Goal: Task Accomplishment & Management: Manage account settings

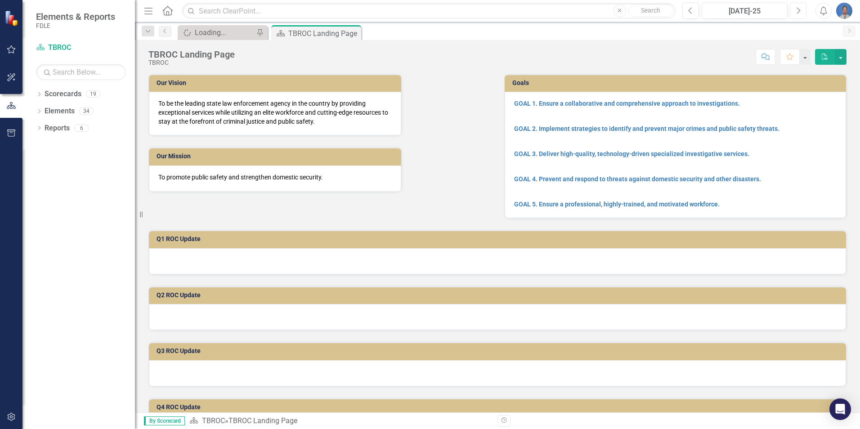
click at [799, 11] on icon "Next" at bounding box center [798, 11] width 5 height 8
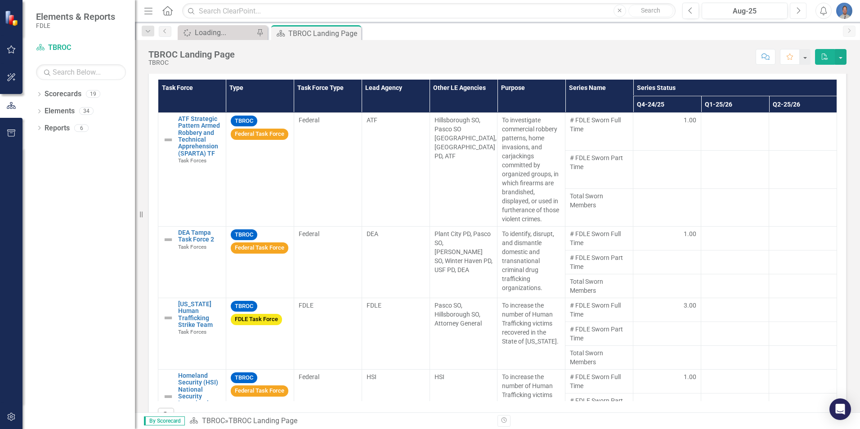
scroll to position [831, 0]
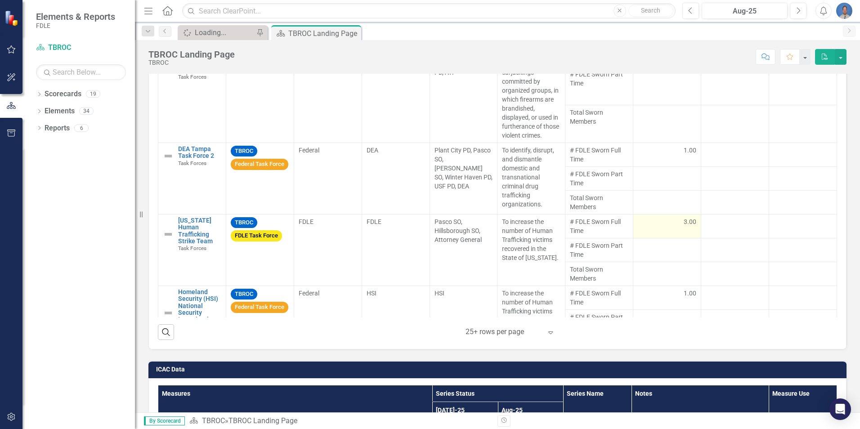
click at [684, 221] on span "3.00" at bounding box center [690, 221] width 13 height 9
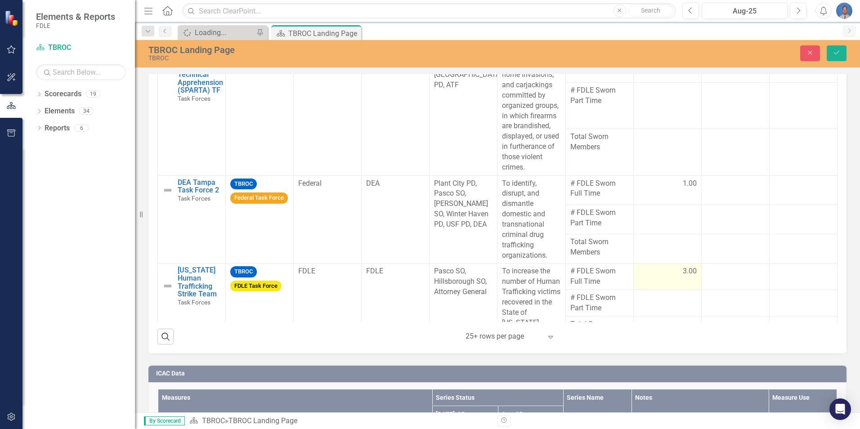
scroll to position [835, 0]
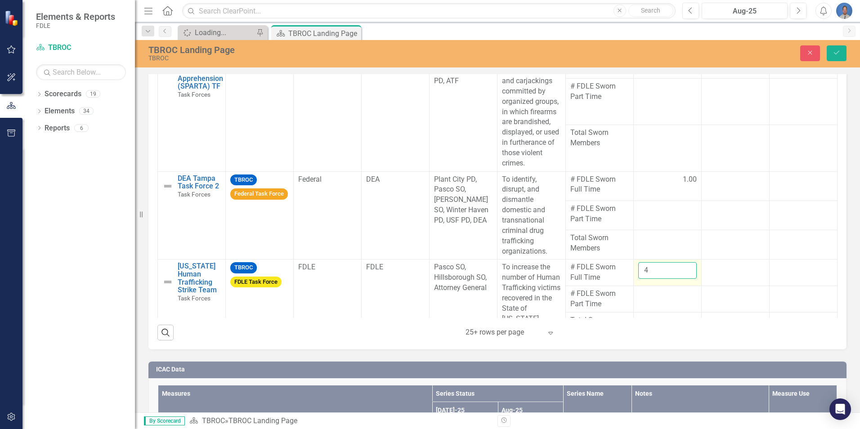
click at [679, 279] on input "4" at bounding box center [667, 270] width 58 height 17
click at [679, 279] on input "5" at bounding box center [667, 270] width 58 height 17
type input "6"
click at [678, 279] on input "6" at bounding box center [667, 270] width 58 height 17
click at [706, 286] on td at bounding box center [735, 273] width 68 height 27
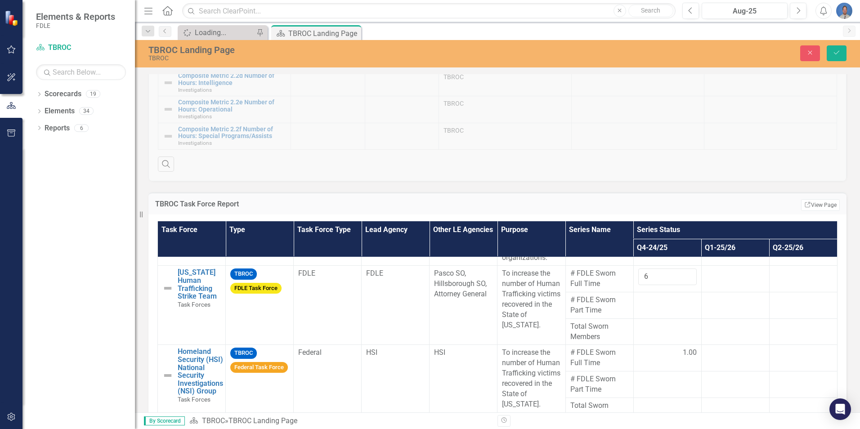
scroll to position [96, 0]
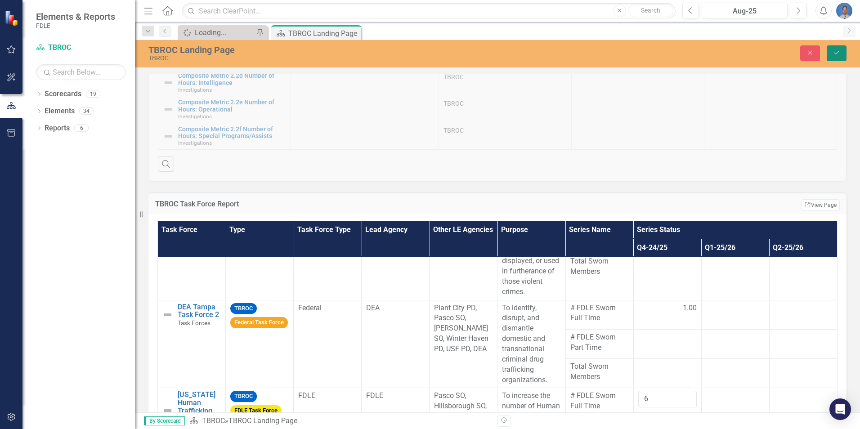
click at [837, 54] on icon "Save" at bounding box center [837, 52] width 8 height 6
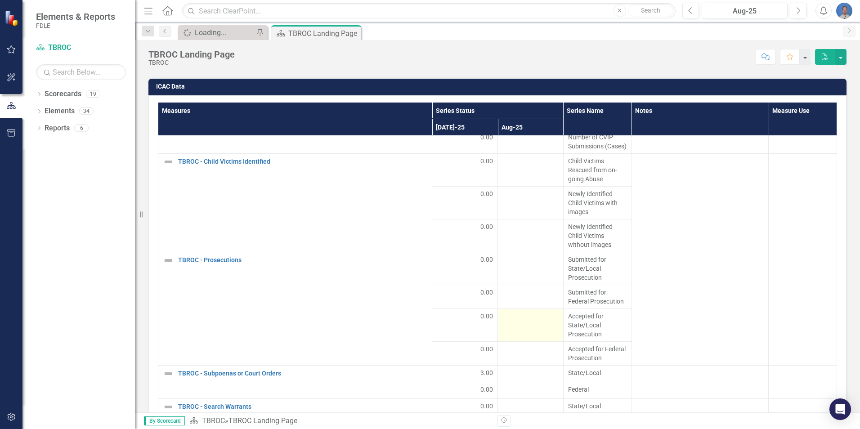
scroll to position [370, 0]
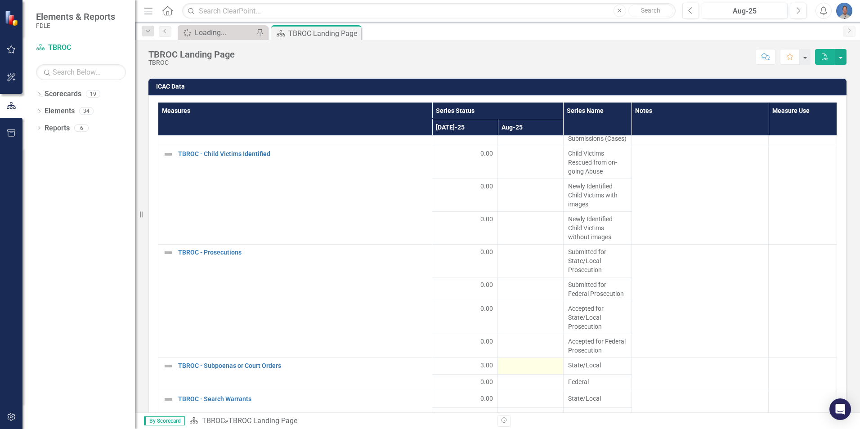
click at [532, 367] on div at bounding box center [531, 366] width 56 height 11
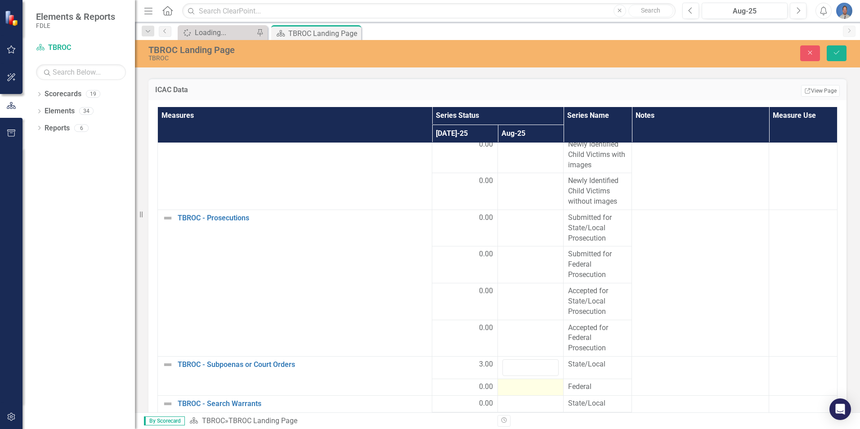
scroll to position [506, 0]
click at [543, 366] on input "1" at bounding box center [531, 367] width 56 height 17
type input "2"
click at [543, 366] on input "2" at bounding box center [531, 367] width 56 height 17
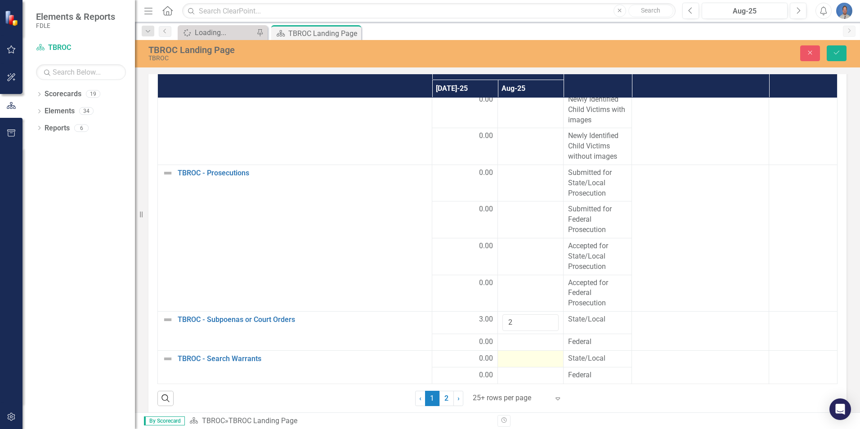
click at [528, 358] on div at bounding box center [531, 359] width 56 height 11
click at [529, 361] on div at bounding box center [531, 359] width 56 height 11
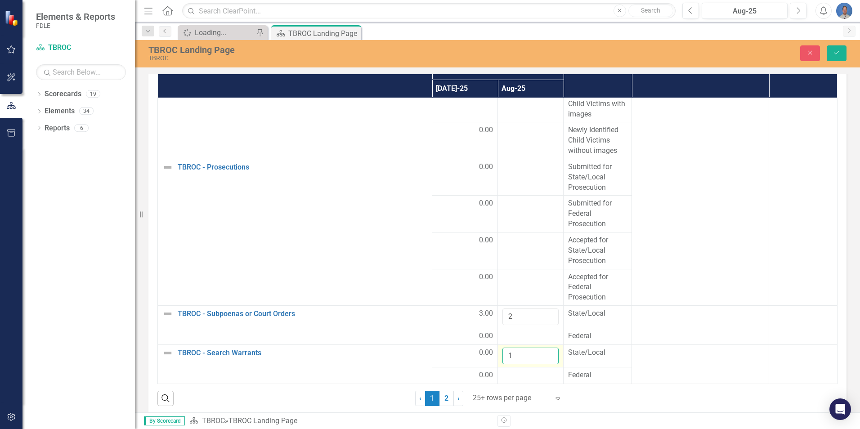
type input "1"
click at [540, 360] on input "1" at bounding box center [531, 356] width 56 height 17
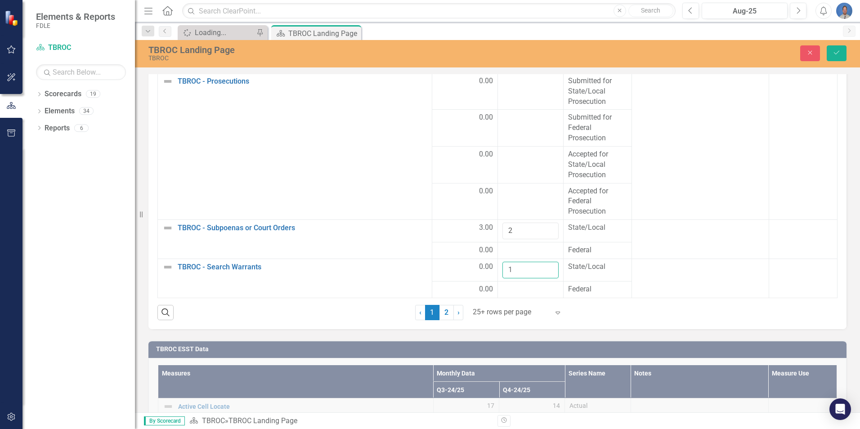
scroll to position [1249, 0]
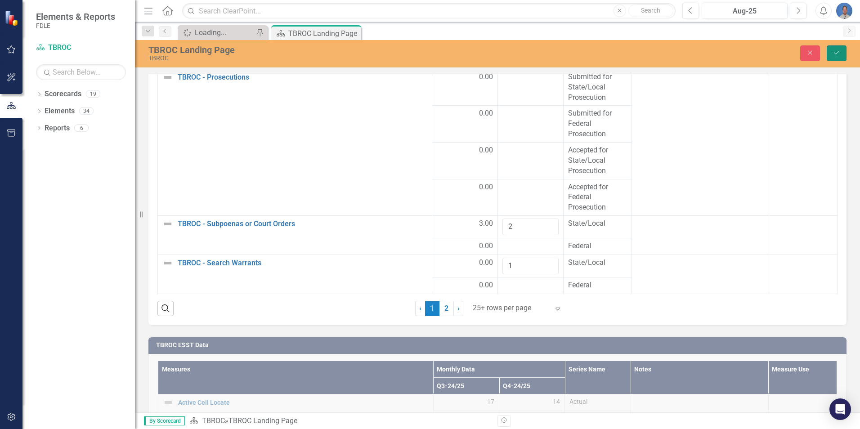
click at [834, 54] on icon "Save" at bounding box center [837, 52] width 8 height 6
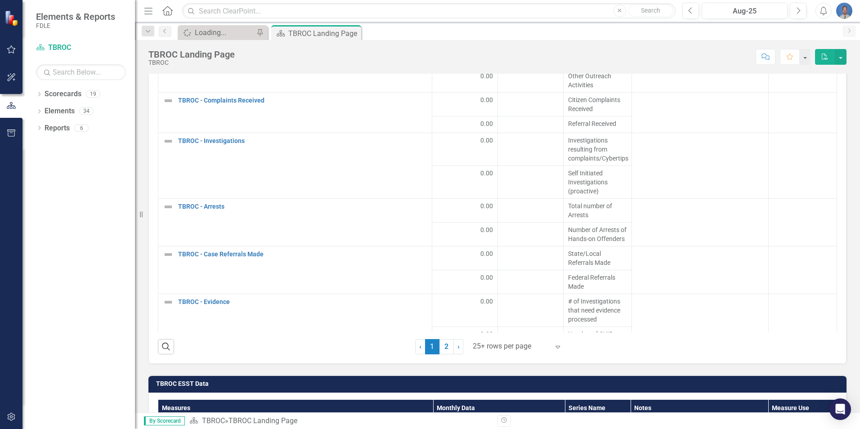
scroll to position [0, 0]
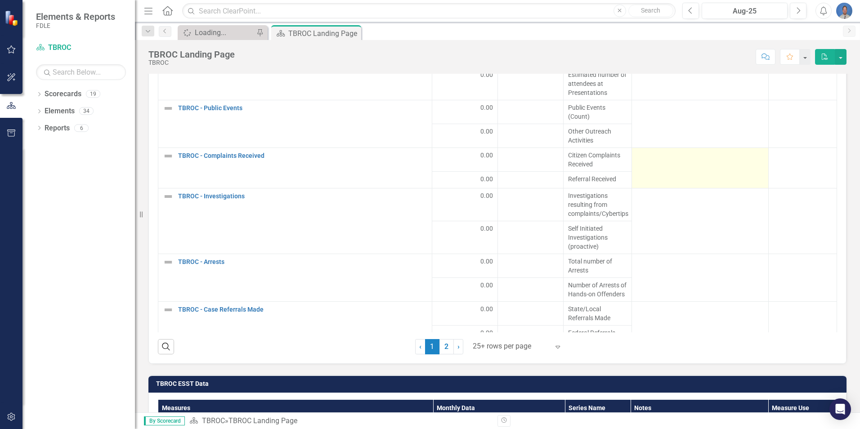
drag, startPoint x: 719, startPoint y: 185, endPoint x: 717, endPoint y: 174, distance: 11.0
click at [718, 181] on td at bounding box center [700, 168] width 137 height 40
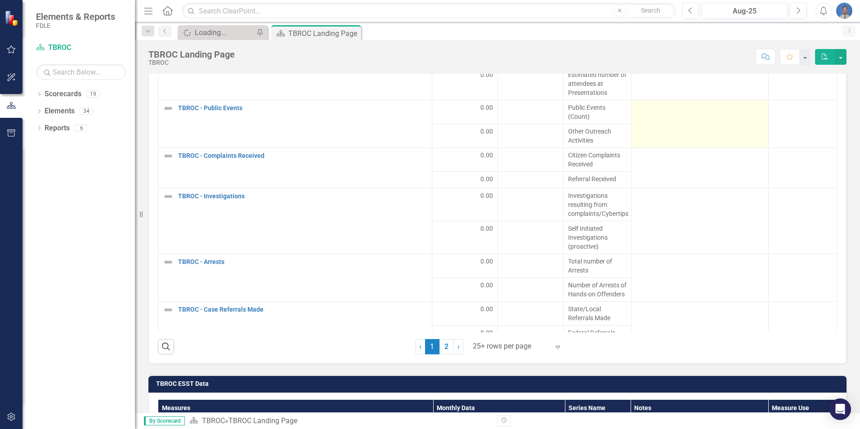
scroll to position [1026, 0]
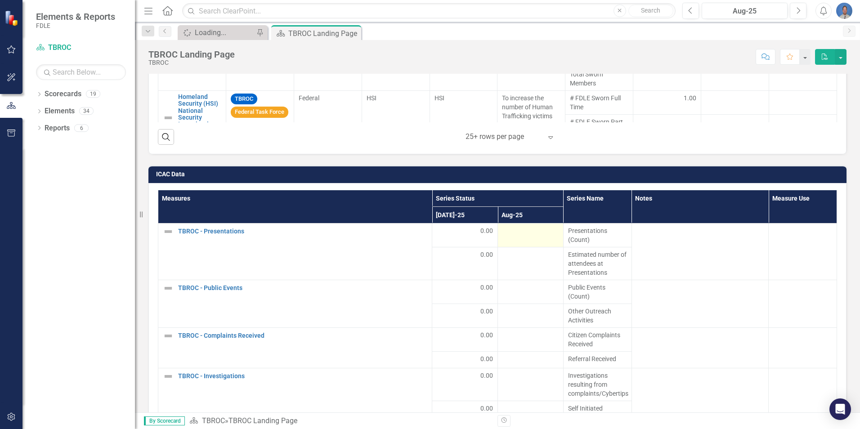
click at [542, 237] on div at bounding box center [531, 231] width 56 height 11
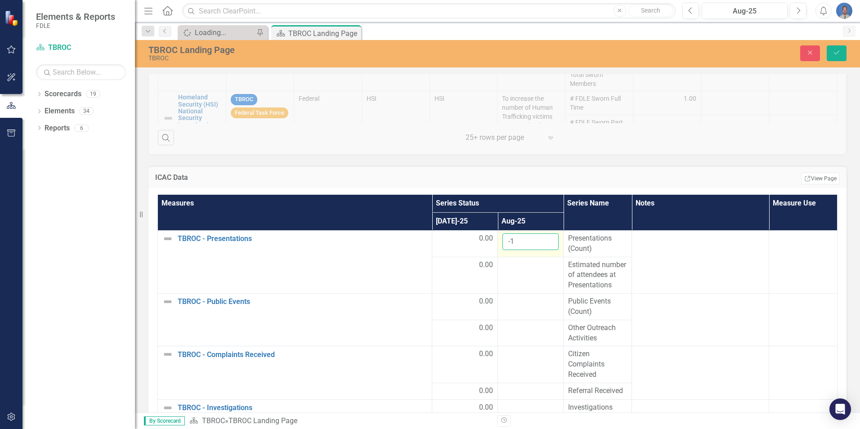
click at [541, 244] on input "-1" at bounding box center [531, 242] width 56 height 17
type input "0"
click at [541, 240] on input "0" at bounding box center [531, 242] width 56 height 17
click at [528, 270] on div at bounding box center [531, 265] width 56 height 11
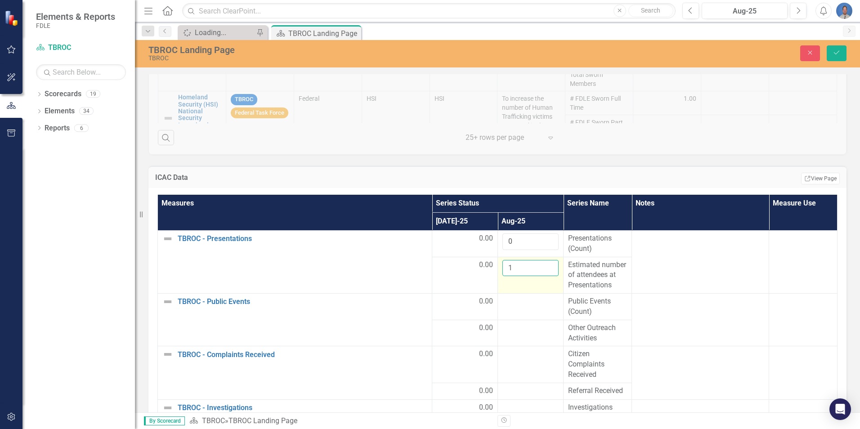
click at [541, 266] on input "1" at bounding box center [531, 268] width 56 height 17
type input "0"
click at [543, 270] on input "0" at bounding box center [531, 268] width 56 height 17
click at [521, 307] on div at bounding box center [531, 302] width 56 height 11
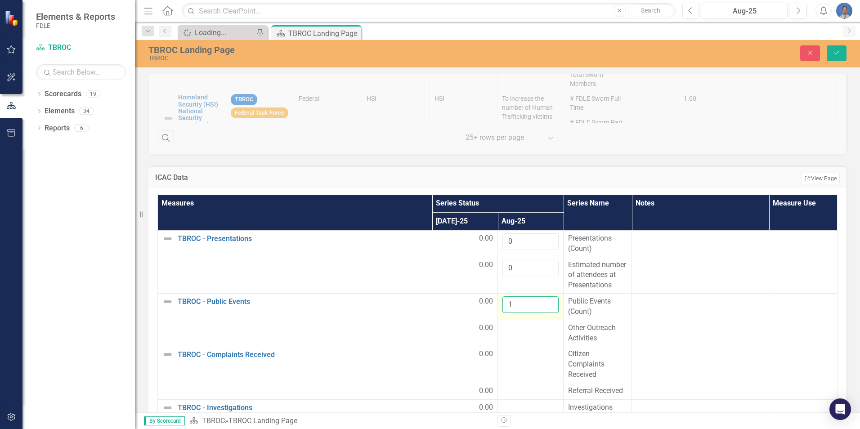
click at [540, 313] on input "1" at bounding box center [531, 305] width 56 height 17
click at [541, 310] on input "2" at bounding box center [531, 305] width 56 height 17
click at [540, 313] on input "1" at bounding box center [531, 305] width 56 height 17
type input "0"
click at [540, 313] on input "0" at bounding box center [531, 305] width 56 height 17
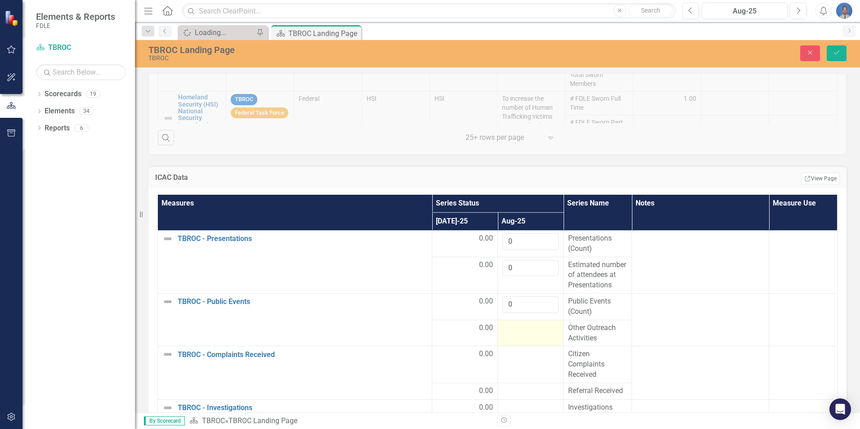
click at [521, 334] on div at bounding box center [531, 328] width 56 height 11
click at [542, 340] on input "-1" at bounding box center [531, 331] width 56 height 17
type input "0"
click at [540, 340] on input "0" at bounding box center [531, 331] width 56 height 17
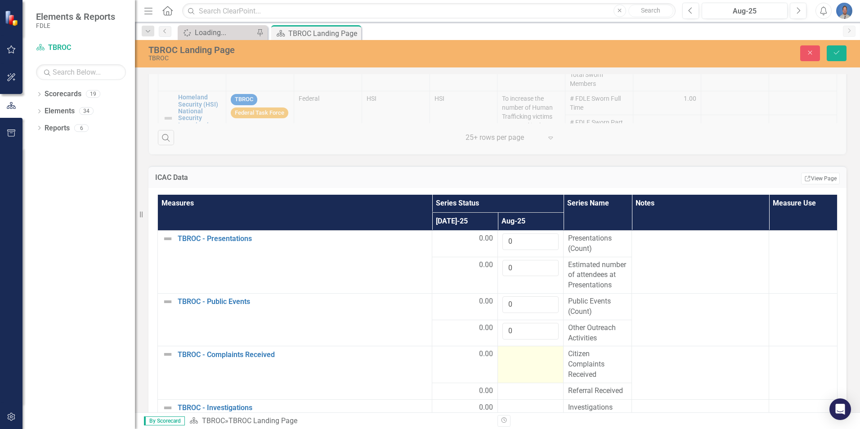
click at [518, 373] on td at bounding box center [531, 364] width 66 height 37
click at [540, 364] on input "1" at bounding box center [531, 357] width 56 height 17
click at [543, 366] on input "1" at bounding box center [531, 357] width 56 height 17
type input "0"
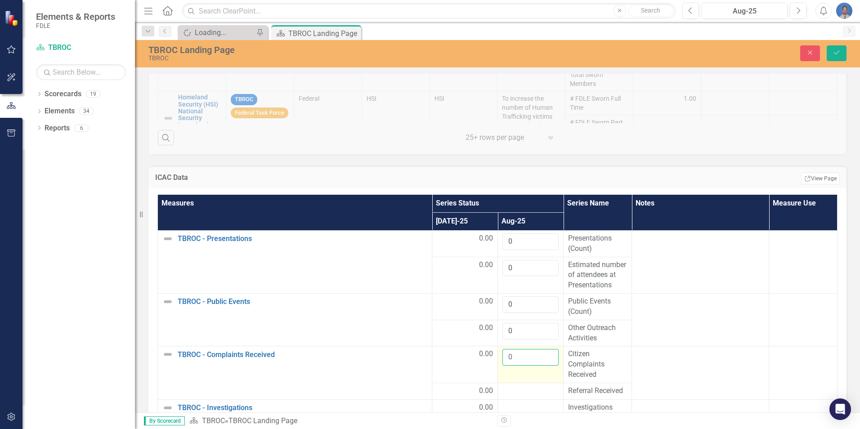
click at [542, 366] on input "0" at bounding box center [531, 357] width 56 height 17
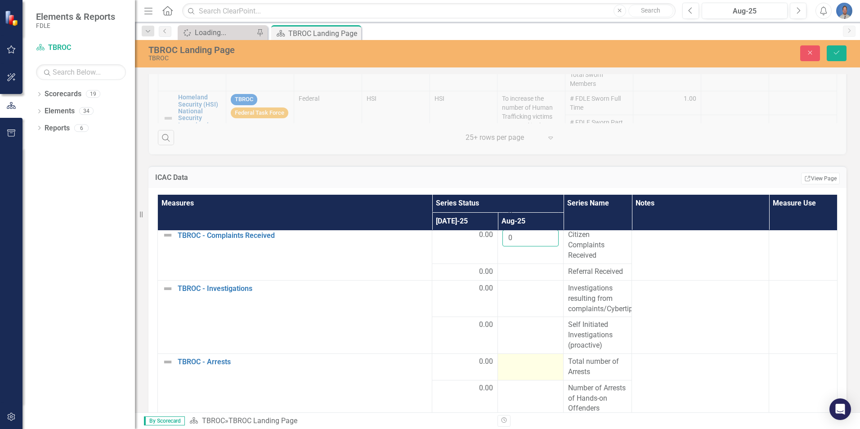
scroll to position [135, 0]
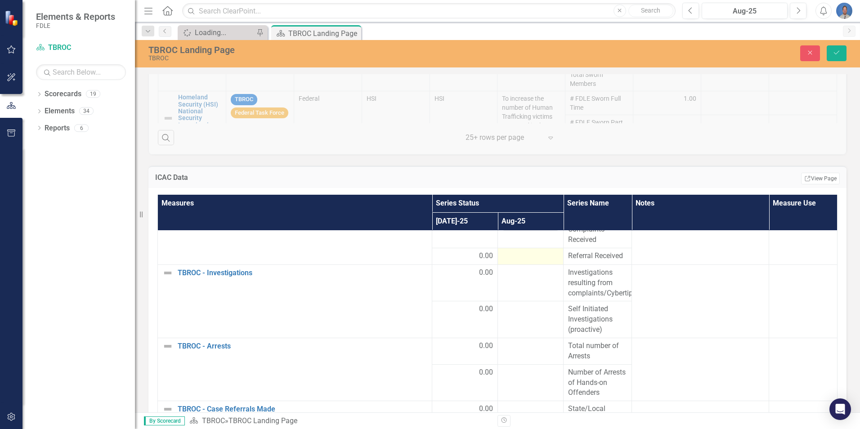
click at [515, 262] on div at bounding box center [531, 256] width 56 height 11
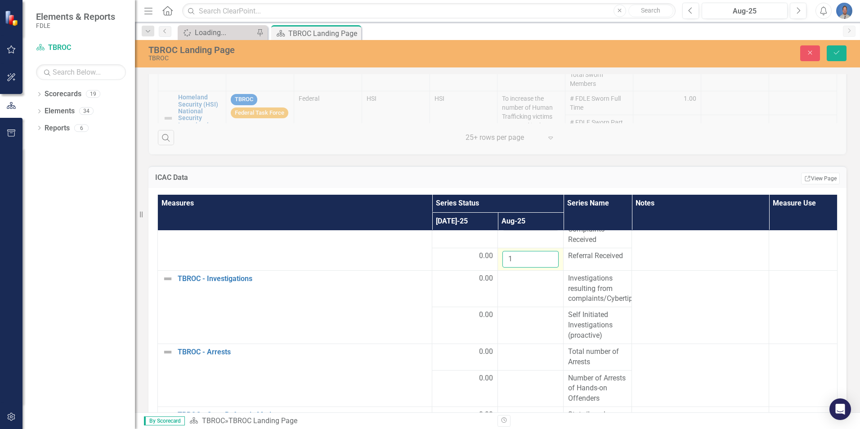
click at [541, 266] on input "1" at bounding box center [531, 259] width 56 height 17
type input "0"
click at [541, 268] on input "0" at bounding box center [531, 259] width 56 height 17
click at [521, 297] on td at bounding box center [531, 288] width 66 height 37
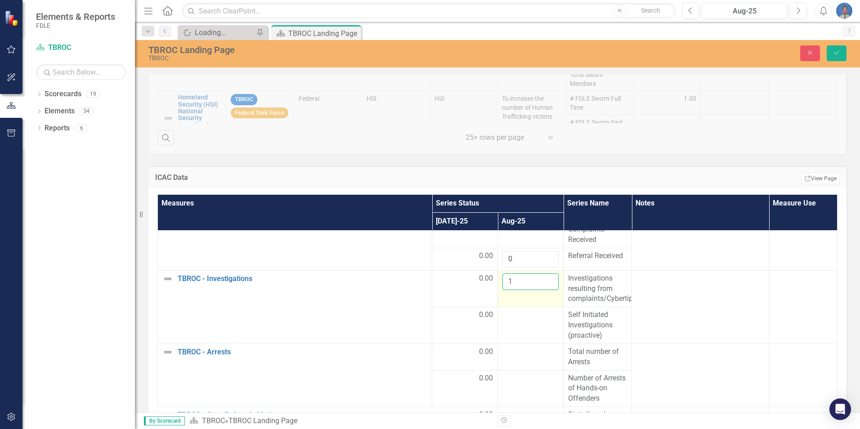
click at [540, 290] on input "1" at bounding box center [531, 282] width 56 height 17
click at [543, 290] on input "1" at bounding box center [531, 282] width 56 height 17
type input "0"
click at [542, 290] on input "0" at bounding box center [531, 282] width 56 height 17
click at [517, 332] on td at bounding box center [531, 325] width 66 height 37
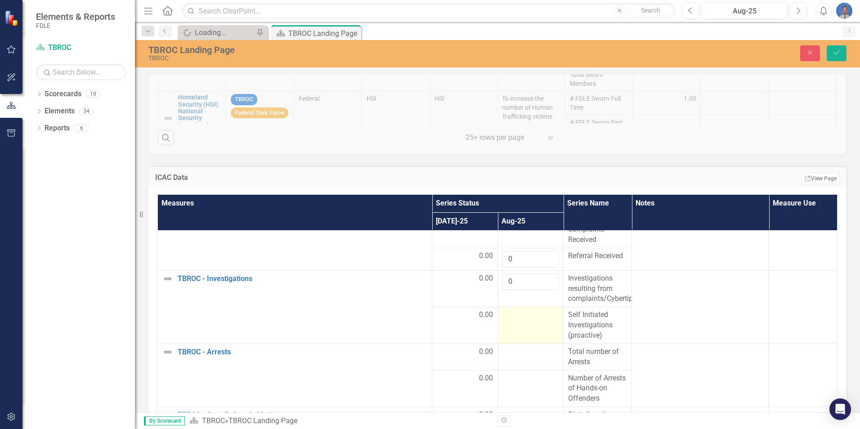
click at [517, 332] on td at bounding box center [531, 325] width 66 height 37
click at [542, 325] on input "1" at bounding box center [531, 318] width 56 height 17
click at [542, 327] on input "1" at bounding box center [531, 318] width 56 height 17
type input "0"
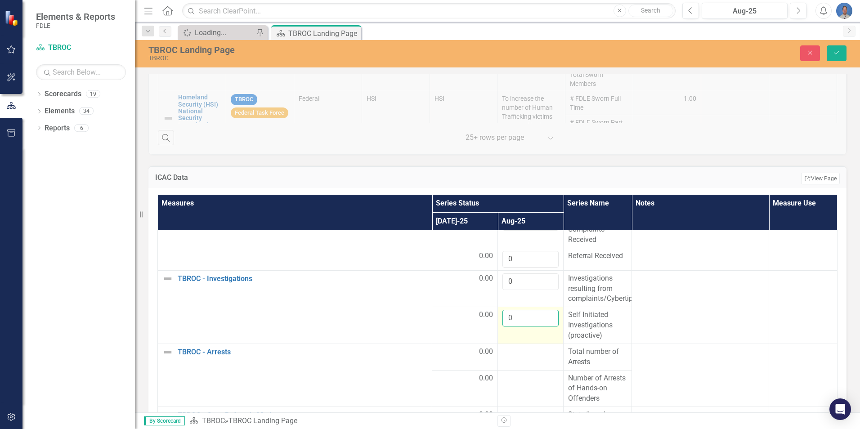
click at [541, 327] on input "0" at bounding box center [531, 318] width 56 height 17
click at [521, 356] on td at bounding box center [531, 357] width 66 height 27
click at [518, 358] on div at bounding box center [531, 352] width 56 height 11
click at [539, 360] on input "number" at bounding box center [531, 355] width 56 height 17
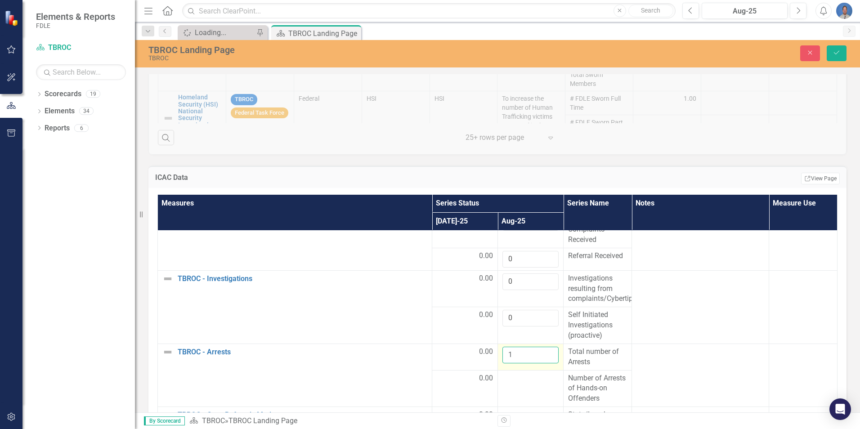
click at [541, 364] on input "1" at bounding box center [531, 355] width 56 height 17
click at [543, 364] on input "0" at bounding box center [531, 355] width 56 height 17
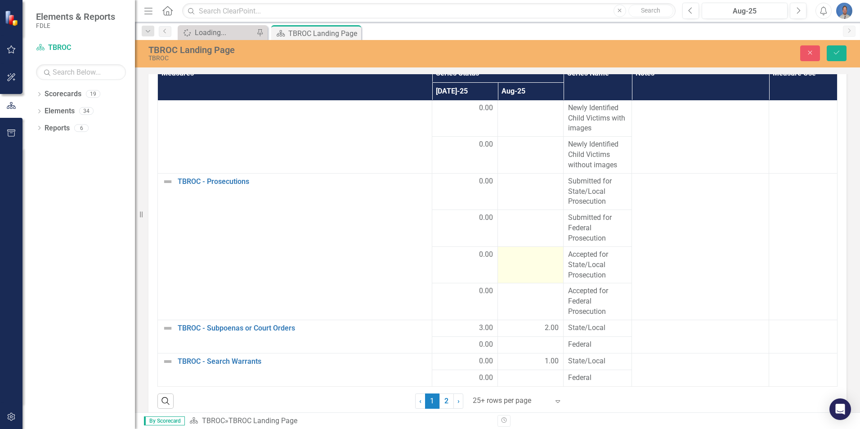
scroll to position [1161, 0]
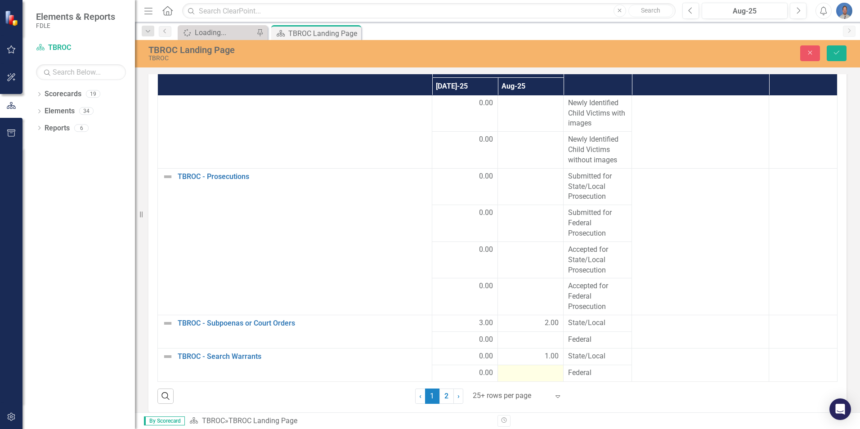
type input "-2"
click at [541, 377] on div at bounding box center [531, 373] width 56 height 11
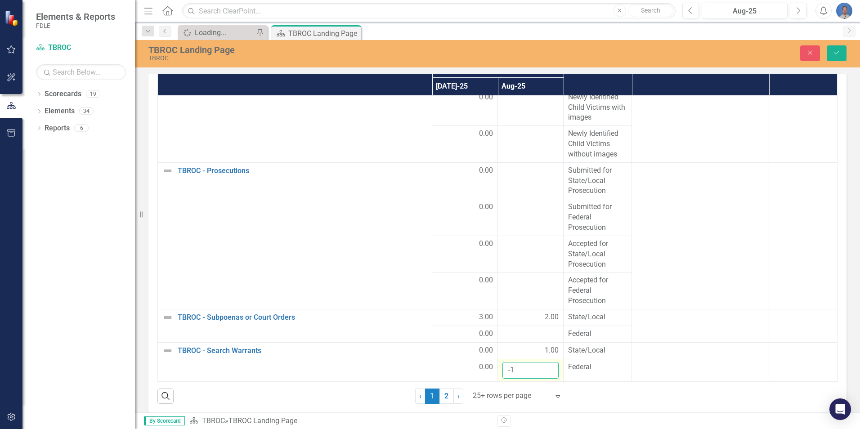
click at [542, 379] on input "-1" at bounding box center [531, 370] width 56 height 17
type input "0"
click at [542, 372] on input "0" at bounding box center [531, 370] width 56 height 17
click at [546, 337] on div at bounding box center [531, 334] width 56 height 11
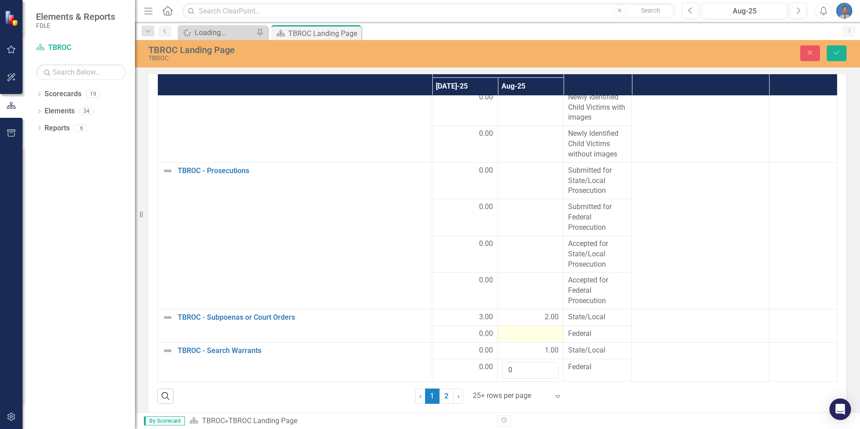
click at [546, 337] on div at bounding box center [531, 334] width 56 height 11
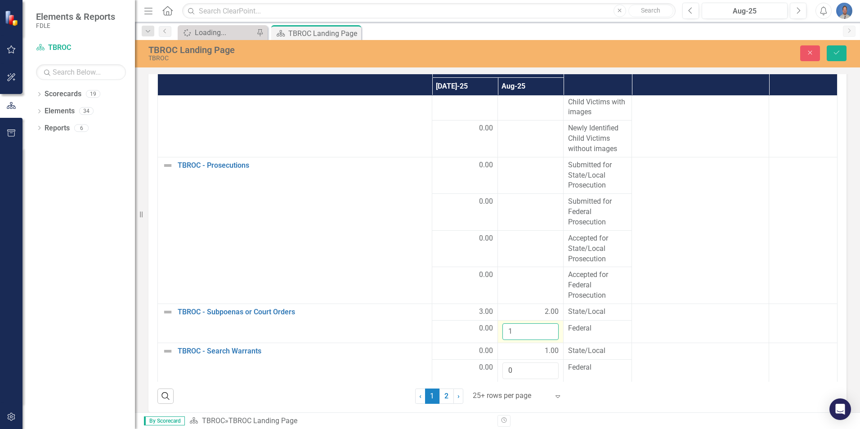
click at [542, 336] on input "1" at bounding box center [531, 332] width 56 height 17
type input "0"
click at [542, 340] on input "0" at bounding box center [531, 332] width 56 height 17
click at [544, 292] on td at bounding box center [531, 285] width 66 height 37
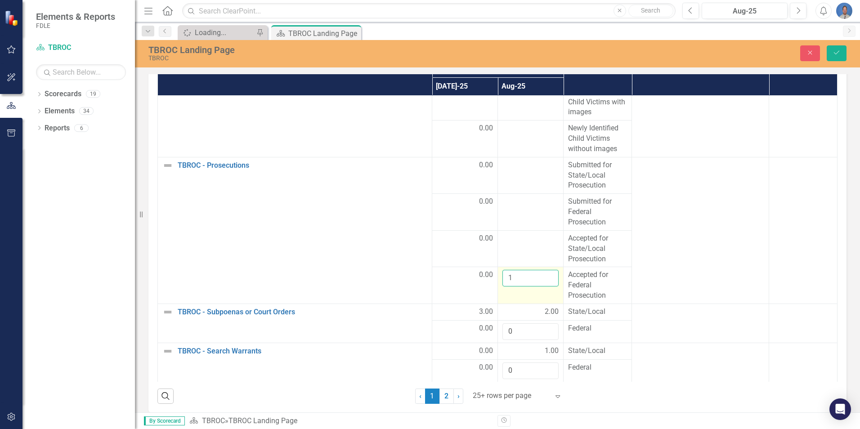
click at [542, 285] on input "1" at bounding box center [531, 278] width 56 height 17
type input "0"
click at [543, 287] on input "0" at bounding box center [531, 278] width 56 height 17
click at [537, 244] on div at bounding box center [531, 239] width 56 height 11
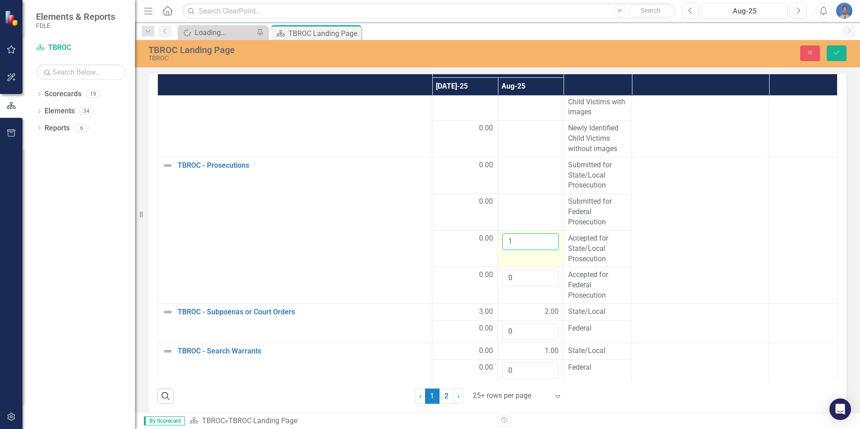
click at [543, 248] on input "1" at bounding box center [531, 242] width 56 height 17
click at [541, 250] on input "1" at bounding box center [531, 242] width 56 height 17
type input "0"
click at [540, 250] on input "0" at bounding box center [531, 242] width 56 height 17
click at [528, 223] on td at bounding box center [531, 212] width 66 height 37
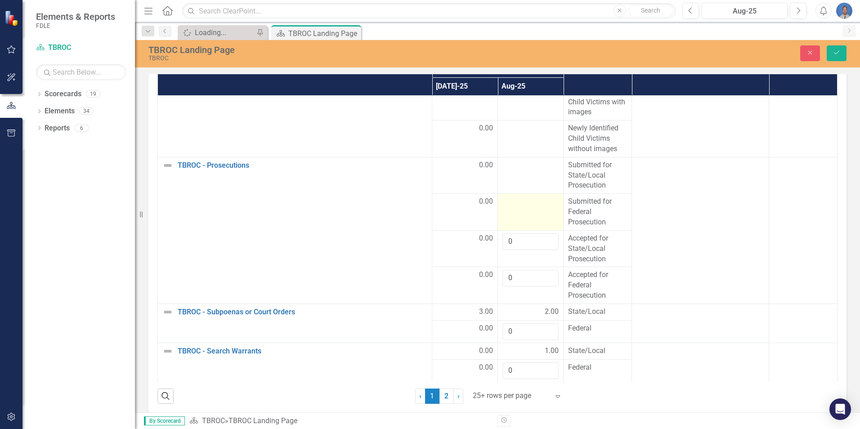
click at [528, 223] on td at bounding box center [531, 212] width 66 height 37
click at [544, 209] on input "1" at bounding box center [531, 205] width 56 height 17
click at [539, 210] on input "2" at bounding box center [531, 205] width 56 height 17
click at [544, 213] on input "1" at bounding box center [531, 205] width 56 height 17
type input "0"
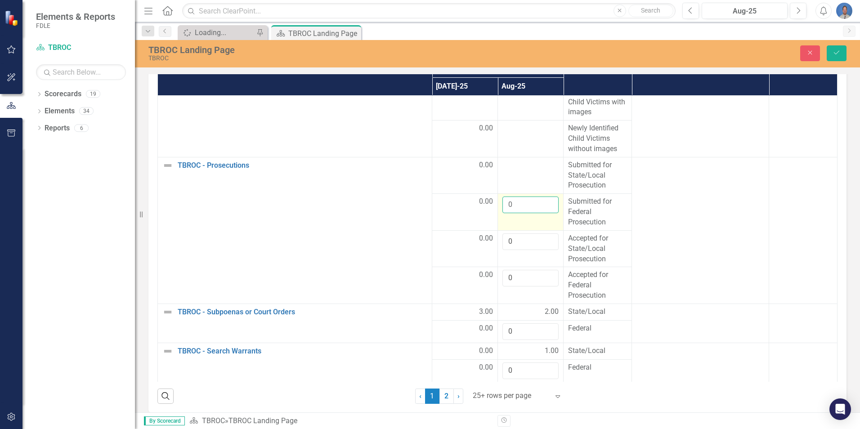
click at [542, 213] on input "0" at bounding box center [531, 205] width 56 height 17
click at [538, 191] on td at bounding box center [531, 175] width 66 height 37
click at [535, 175] on input "number" at bounding box center [531, 168] width 56 height 17
click at [540, 177] on input "-1" at bounding box center [531, 168] width 56 height 17
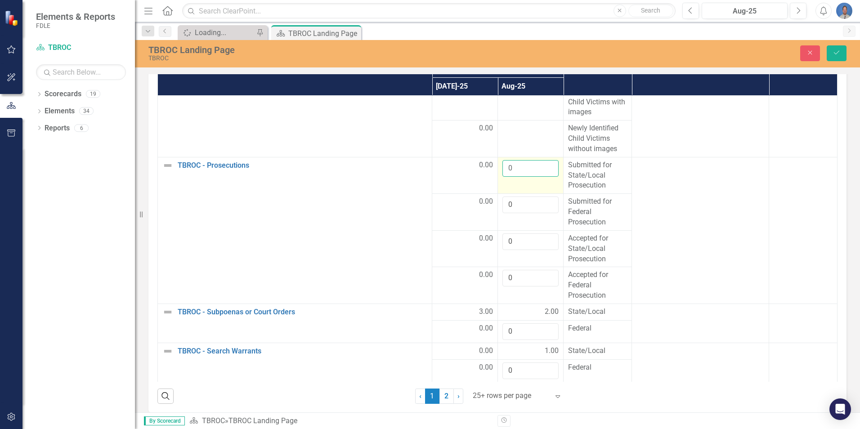
type input "0"
click at [541, 174] on input "0" at bounding box center [531, 168] width 56 height 17
click at [526, 147] on td at bounding box center [531, 139] width 66 height 37
click at [543, 139] on input "1" at bounding box center [531, 131] width 56 height 17
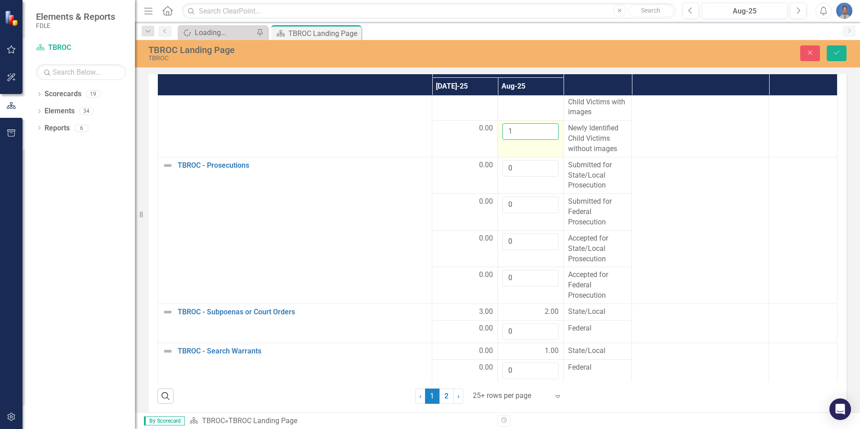
click at [543, 140] on input "1" at bounding box center [531, 131] width 56 height 17
type input "0"
click at [542, 140] on input "0" at bounding box center [531, 131] width 56 height 17
click at [526, 120] on td at bounding box center [531, 102] width 66 height 37
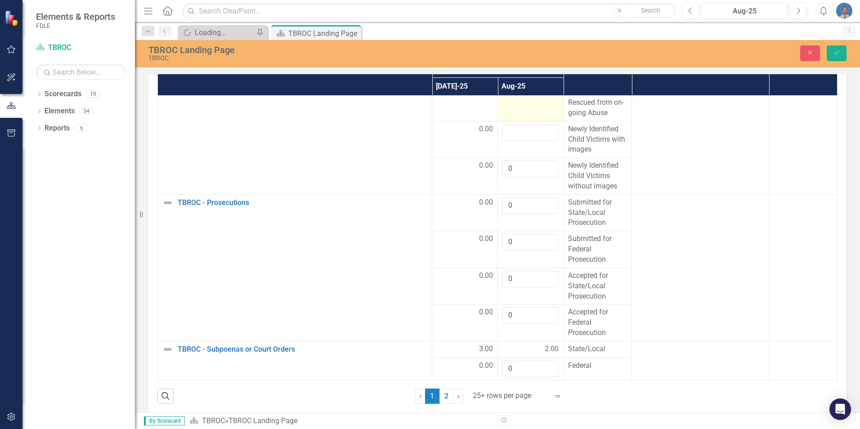
scroll to position [418, 0]
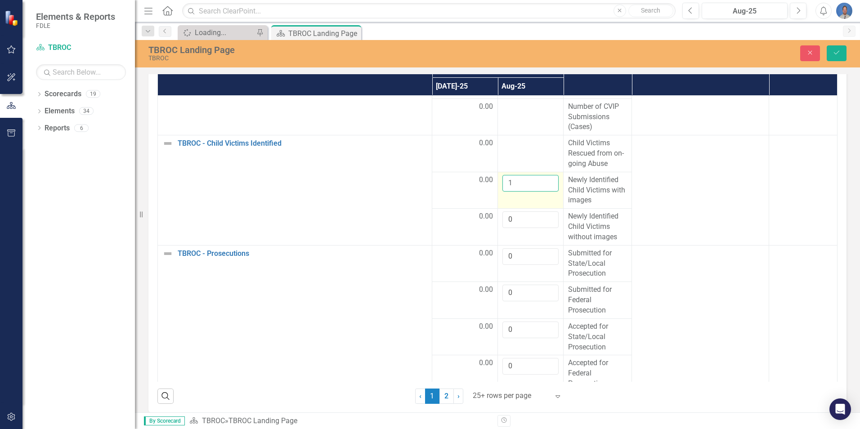
click at [542, 190] on input "1" at bounding box center [531, 183] width 56 height 17
type input "0"
click at [540, 192] on input "0" at bounding box center [531, 183] width 56 height 17
click at [526, 167] on td at bounding box center [531, 153] width 66 height 37
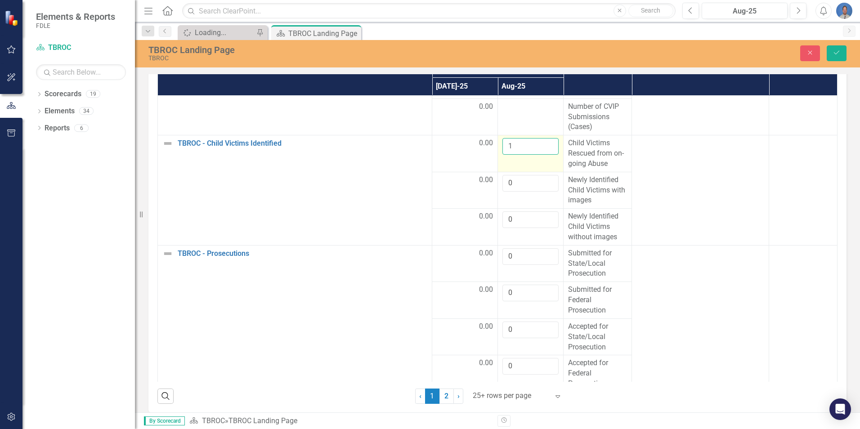
click at [542, 154] on input "1" at bounding box center [531, 146] width 56 height 17
type input "0"
click at [542, 155] on input "0" at bounding box center [531, 146] width 56 height 17
click at [529, 132] on td at bounding box center [531, 117] width 66 height 37
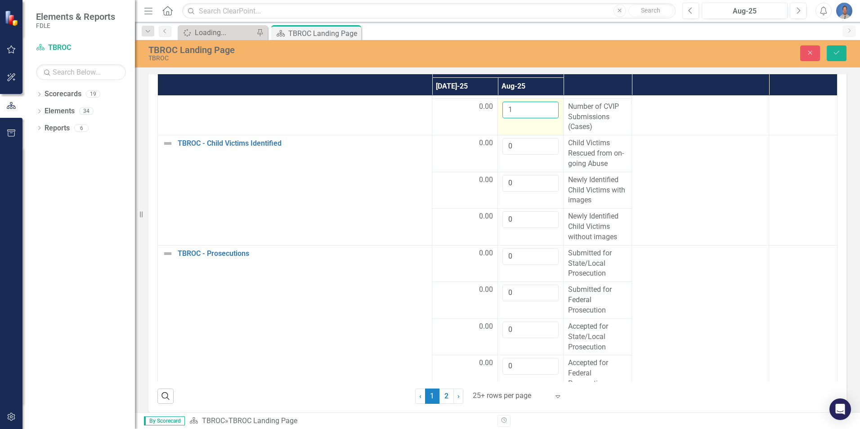
click at [544, 118] on input "1" at bounding box center [531, 110] width 56 height 17
type input "0"
click at [542, 118] on input "0" at bounding box center [531, 110] width 56 height 17
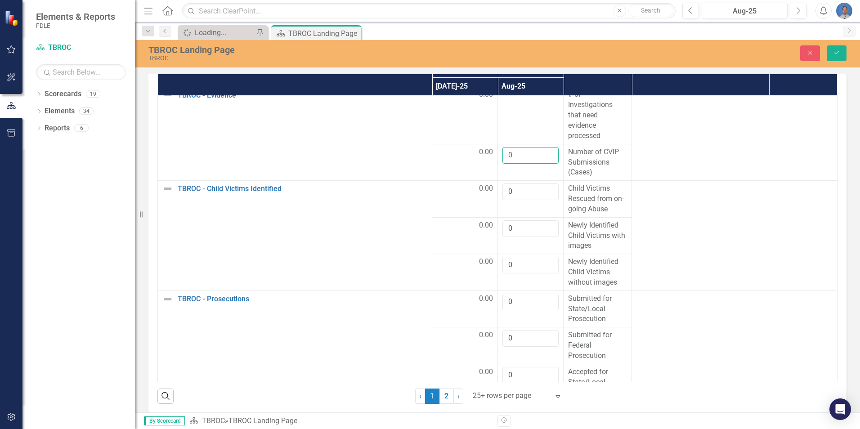
scroll to position [283, 0]
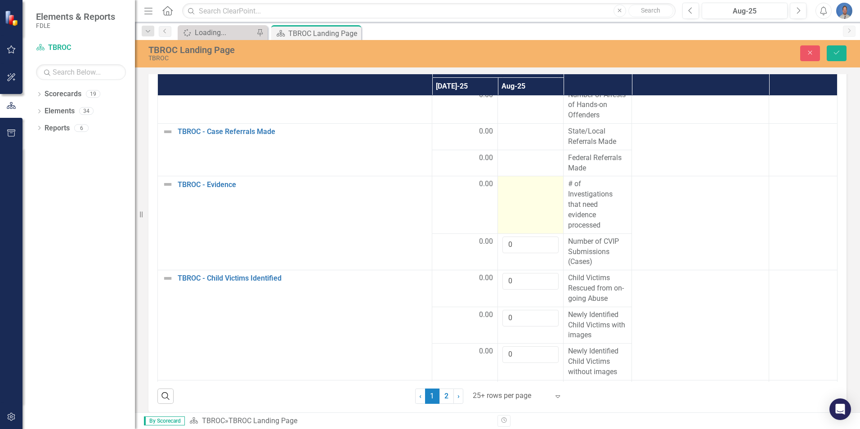
click at [530, 207] on td at bounding box center [531, 204] width 66 height 57
click at [531, 196] on input "number" at bounding box center [531, 187] width 56 height 17
click at [541, 196] on input "1" at bounding box center [531, 187] width 56 height 17
type input "0"
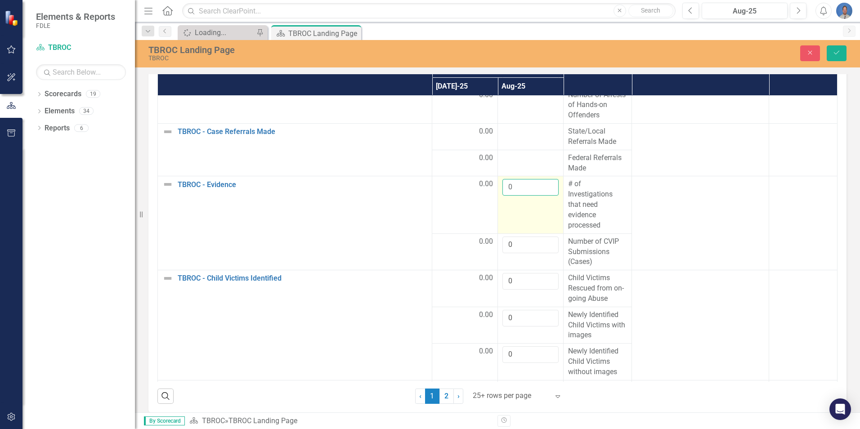
click at [542, 196] on input "0" at bounding box center [531, 187] width 56 height 17
click at [532, 176] on td at bounding box center [531, 163] width 66 height 27
click at [542, 170] on input "-1" at bounding box center [531, 161] width 56 height 17
type input "0"
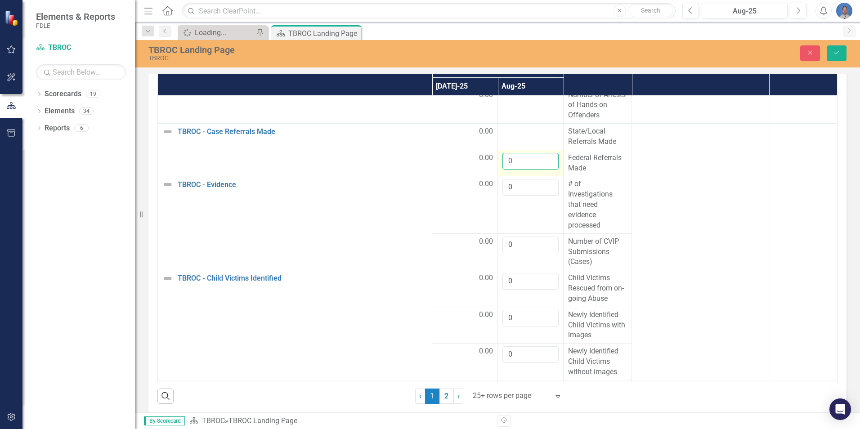
click at [542, 170] on input "0" at bounding box center [531, 161] width 56 height 17
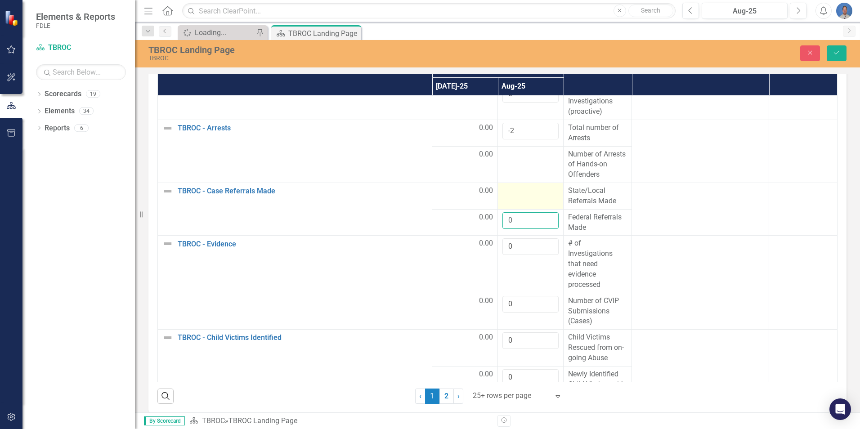
scroll to position [225, 0]
click at [516, 174] on td at bounding box center [531, 163] width 66 height 37
click at [516, 165] on input "number" at bounding box center [531, 156] width 56 height 17
click at [541, 165] on input "-1" at bounding box center [531, 156] width 56 height 17
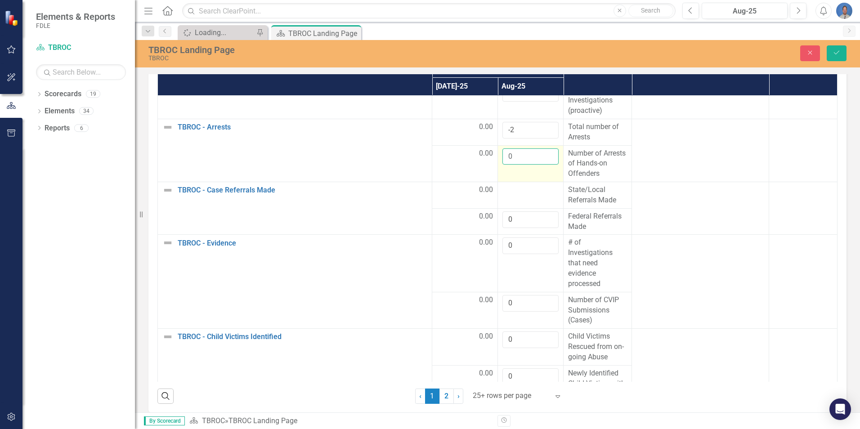
type input "0"
click at [542, 162] on input "0" at bounding box center [531, 156] width 56 height 17
click at [507, 196] on div at bounding box center [531, 190] width 56 height 11
click at [540, 199] on input "1" at bounding box center [531, 193] width 56 height 17
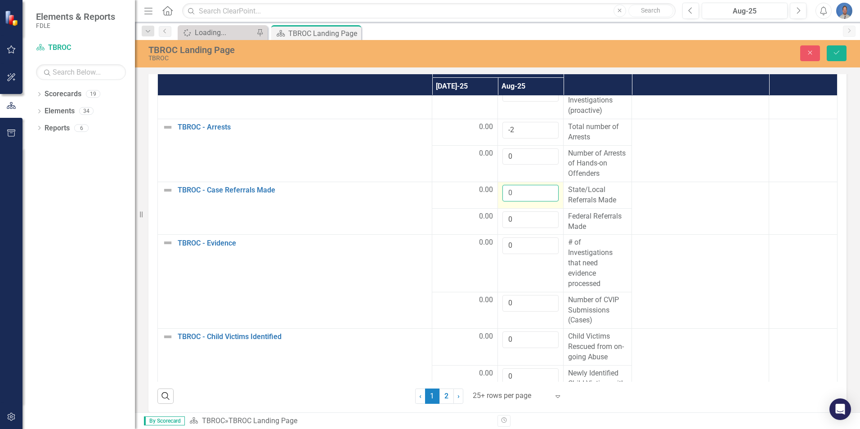
type input "0"
click at [544, 202] on input "0" at bounding box center [531, 193] width 56 height 17
click at [527, 139] on input "-2" at bounding box center [531, 130] width 56 height 17
click at [542, 138] on input "-1" at bounding box center [531, 130] width 56 height 17
click at [542, 138] on input "0" at bounding box center [531, 130] width 56 height 17
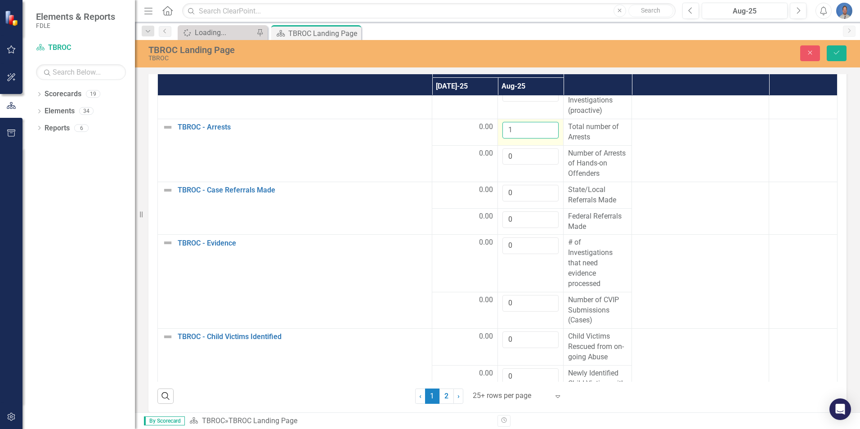
type input "1"
click at [542, 138] on input "1" at bounding box center [531, 130] width 56 height 17
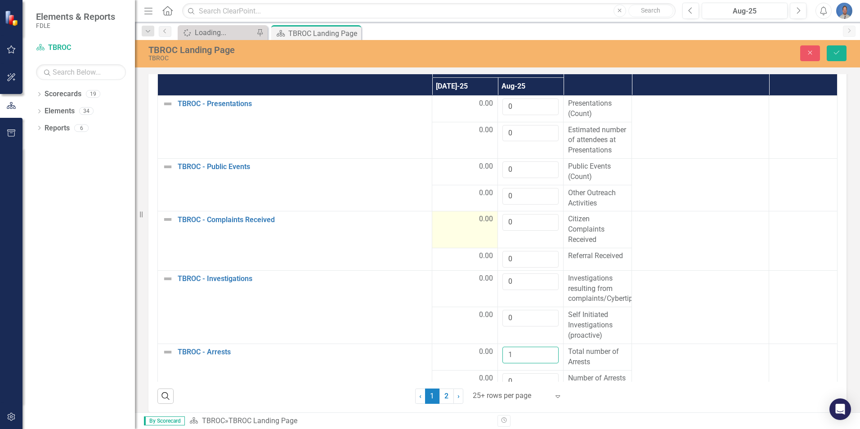
scroll to position [891, 0]
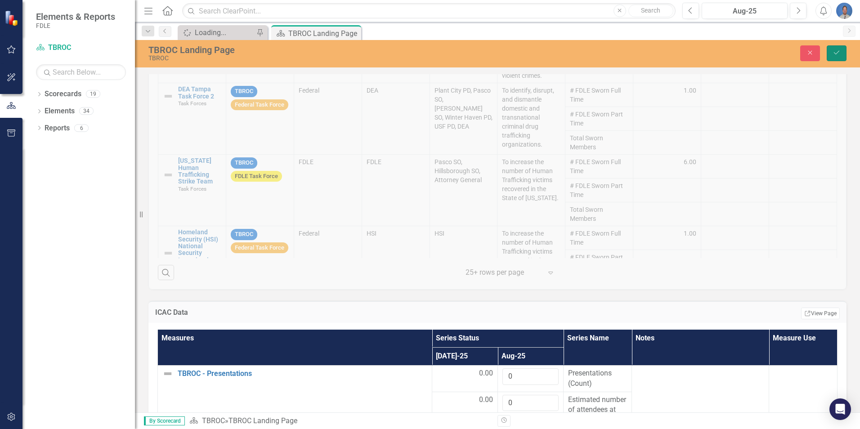
drag, startPoint x: 837, startPoint y: 52, endPoint x: 811, endPoint y: 104, distance: 58.8
click at [836, 53] on icon "Save" at bounding box center [837, 52] width 8 height 6
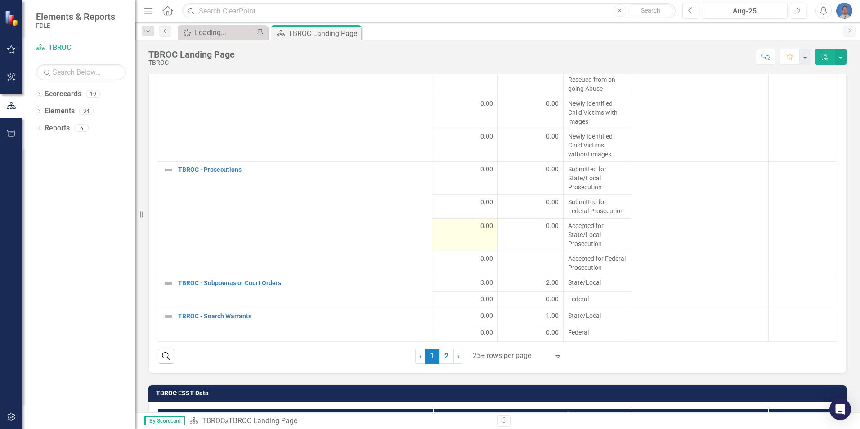
scroll to position [1258, 0]
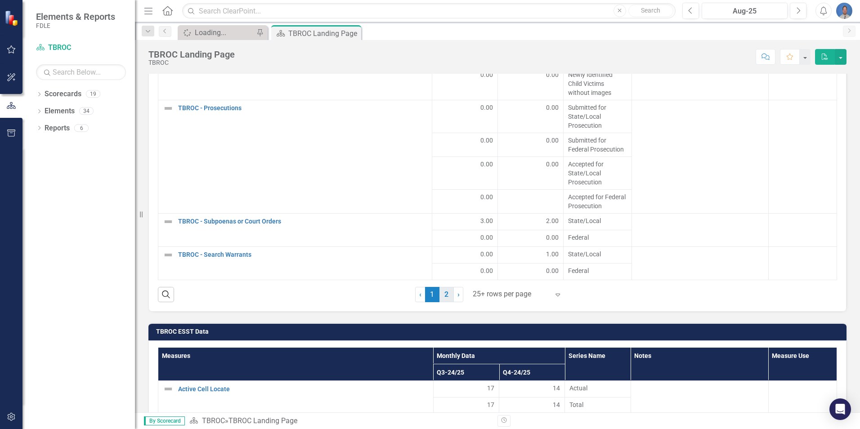
click at [446, 292] on link "2" at bounding box center [447, 294] width 14 height 15
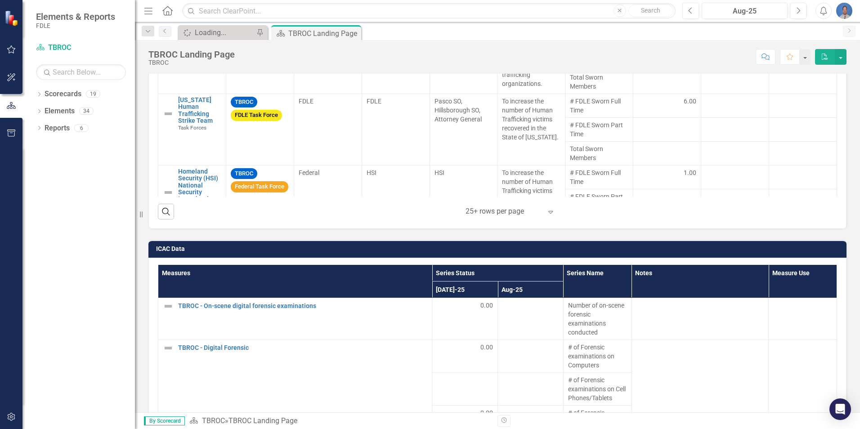
scroll to position [1123, 0]
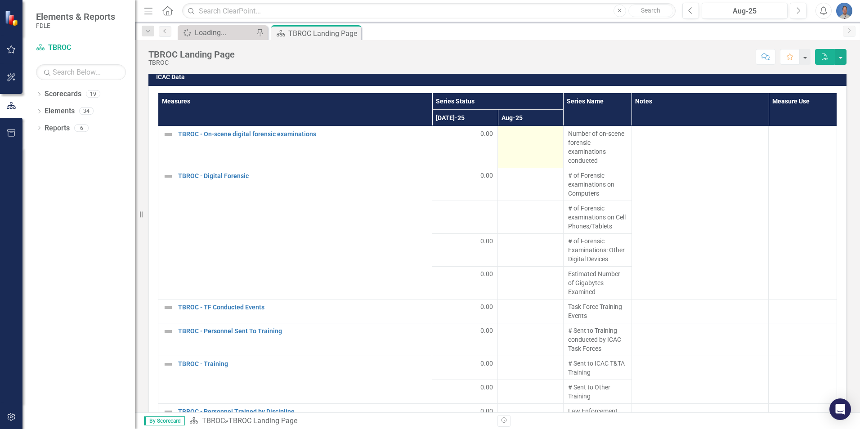
click at [541, 149] on td at bounding box center [531, 147] width 66 height 42
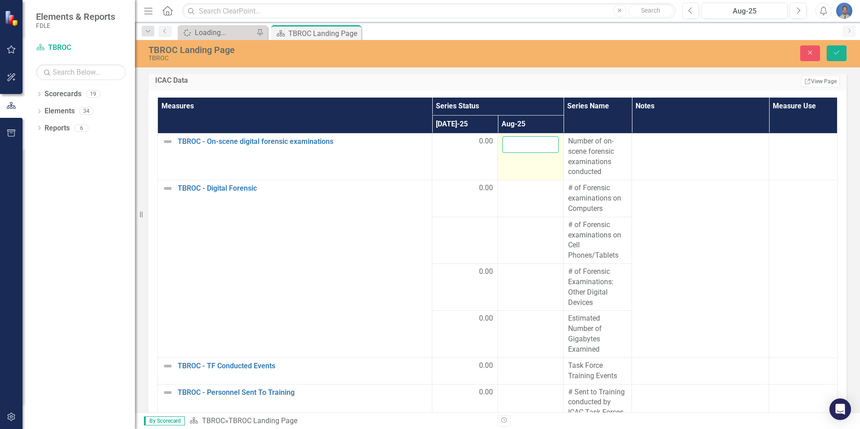
drag, startPoint x: 547, startPoint y: 151, endPoint x: 545, endPoint y: 147, distance: 4.6
click at [547, 149] on input "number" at bounding box center [531, 144] width 56 height 17
click at [543, 145] on input "-1" at bounding box center [531, 144] width 56 height 17
type input "0"
click at [540, 140] on input "0" at bounding box center [531, 144] width 56 height 17
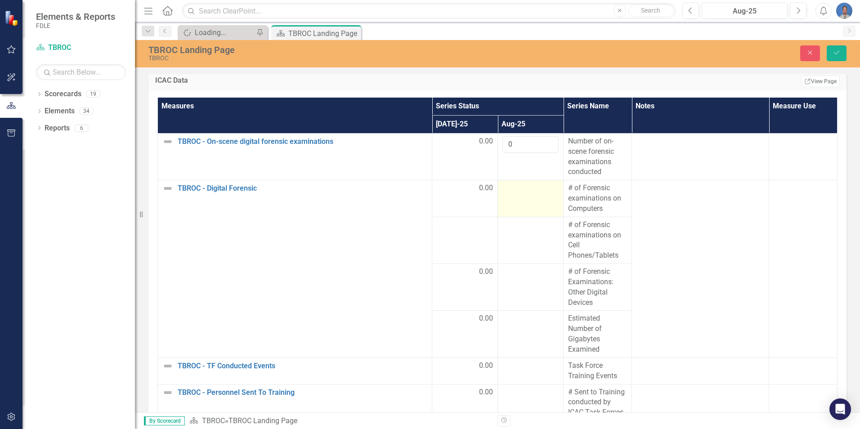
click at [530, 193] on div at bounding box center [531, 188] width 56 height 11
click at [541, 194] on input "-1" at bounding box center [531, 191] width 56 height 17
type input "0"
click at [542, 187] on input "0" at bounding box center [531, 191] width 56 height 17
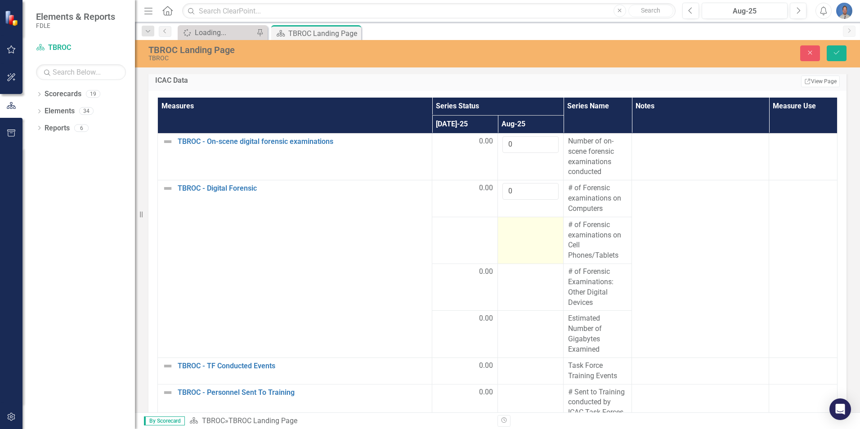
click at [508, 251] on td at bounding box center [531, 240] width 66 height 47
click at [509, 251] on td at bounding box center [531, 240] width 66 height 47
click at [543, 226] on input "1" at bounding box center [531, 228] width 56 height 17
click at [542, 236] on input "1" at bounding box center [531, 228] width 56 height 17
type input "0"
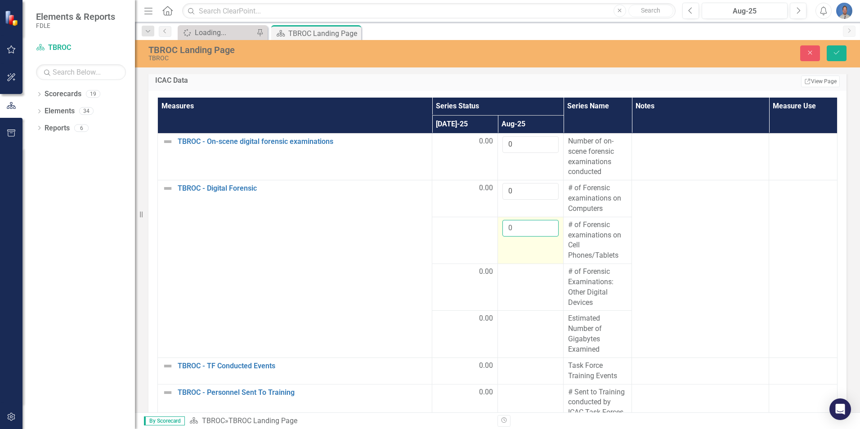
click at [543, 231] on input "0" at bounding box center [531, 228] width 56 height 17
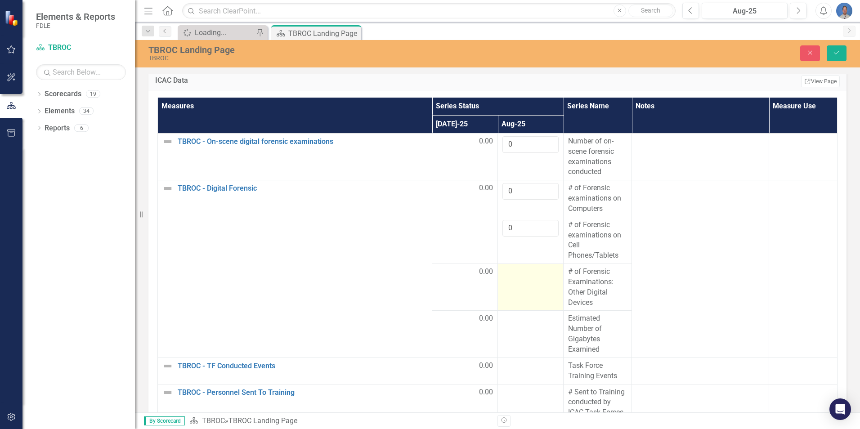
click at [525, 290] on td at bounding box center [531, 287] width 66 height 47
click at [525, 289] on td at bounding box center [531, 287] width 66 height 47
click at [525, 285] on td at bounding box center [531, 287] width 66 height 47
click at [526, 275] on input "number" at bounding box center [531, 275] width 56 height 17
click at [544, 278] on input "-1" at bounding box center [531, 275] width 56 height 17
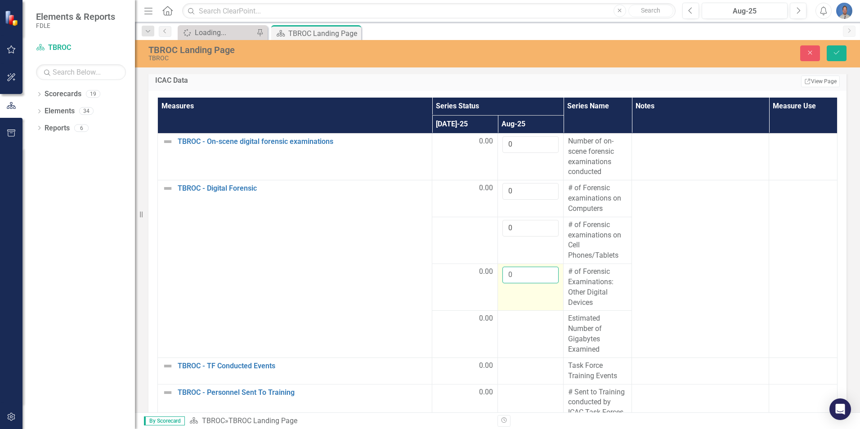
type input "0"
click at [545, 273] on input "0" at bounding box center [531, 275] width 56 height 17
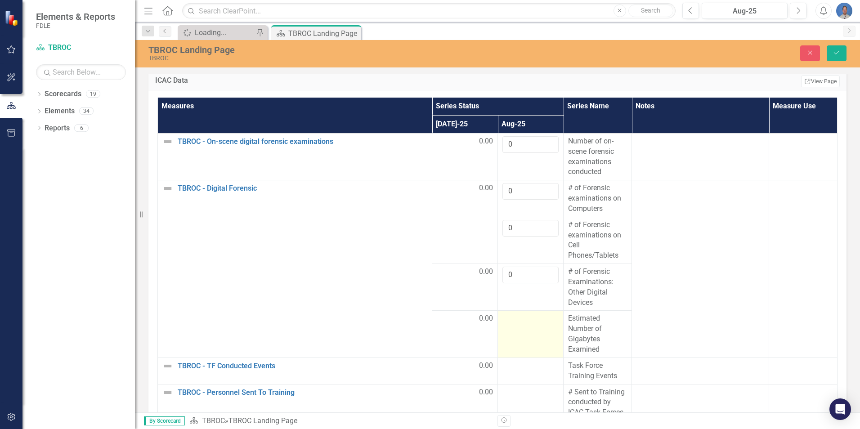
click at [522, 320] on div at bounding box center [531, 319] width 56 height 11
click at [523, 320] on div at bounding box center [531, 319] width 56 height 11
click at [543, 319] on input "1" at bounding box center [531, 322] width 56 height 17
type input "0"
click at [543, 324] on input "0" at bounding box center [531, 322] width 56 height 17
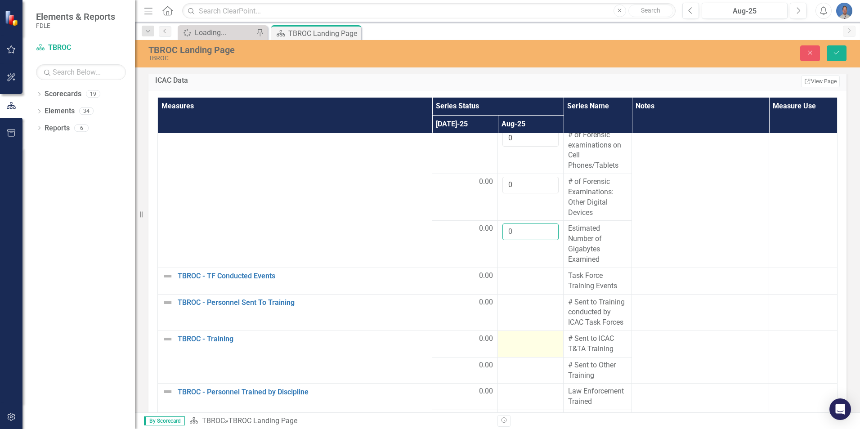
scroll to position [180, 0]
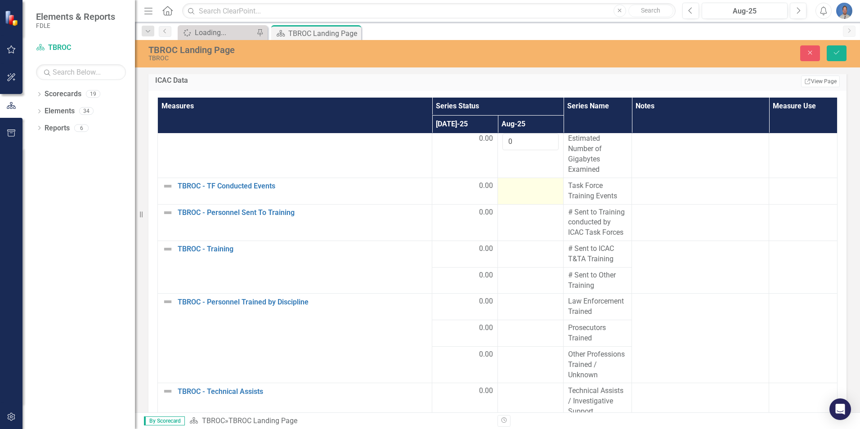
click at [521, 190] on div at bounding box center [531, 186] width 56 height 11
click at [539, 187] on input "1" at bounding box center [531, 189] width 56 height 17
type input "0"
click at [542, 192] on input "0" at bounding box center [531, 189] width 56 height 17
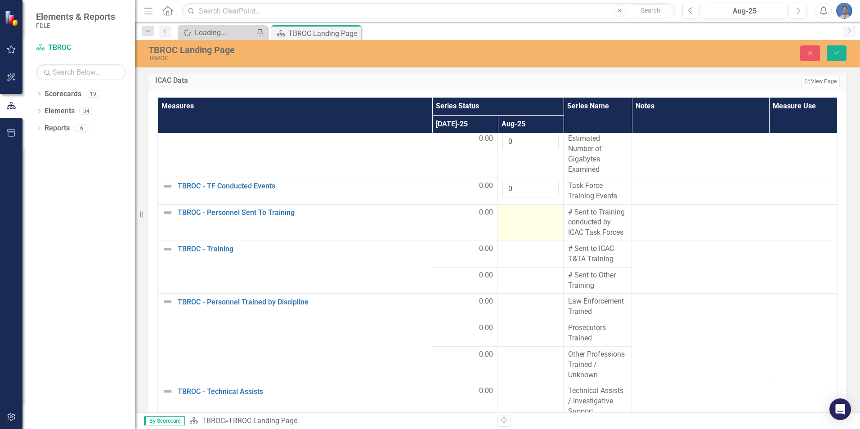
click at [519, 213] on div at bounding box center [531, 212] width 56 height 11
click at [520, 212] on div at bounding box center [531, 212] width 56 height 11
click at [539, 211] on input "1" at bounding box center [531, 215] width 56 height 17
type input "0"
click at [541, 216] on input "0" at bounding box center [531, 215] width 56 height 17
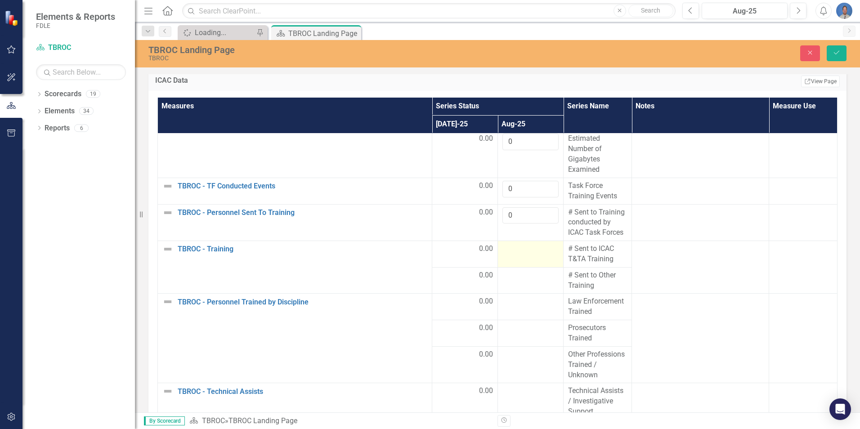
click at [510, 251] on div at bounding box center [531, 249] width 56 height 11
click at [542, 251] on input "1" at bounding box center [531, 252] width 56 height 17
type input "0"
click at [544, 256] on input "0" at bounding box center [531, 252] width 56 height 17
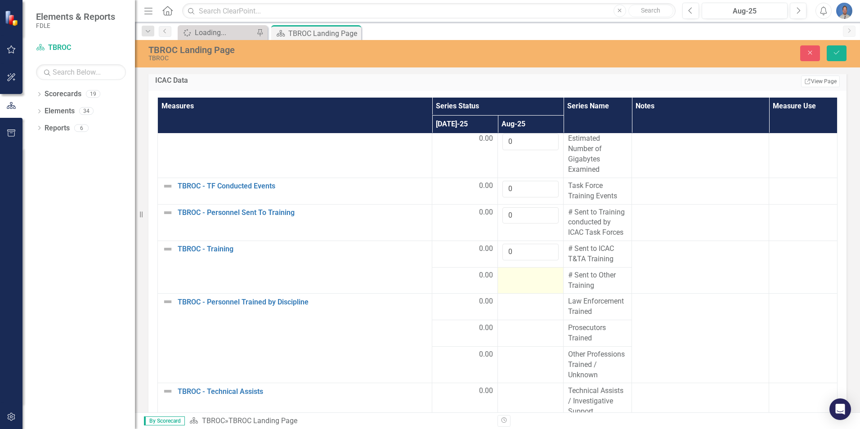
click at [509, 273] on div at bounding box center [531, 275] width 56 height 11
click at [540, 275] on input "1" at bounding box center [531, 278] width 56 height 17
type input "0"
click at [540, 283] on input "0" at bounding box center [531, 278] width 56 height 17
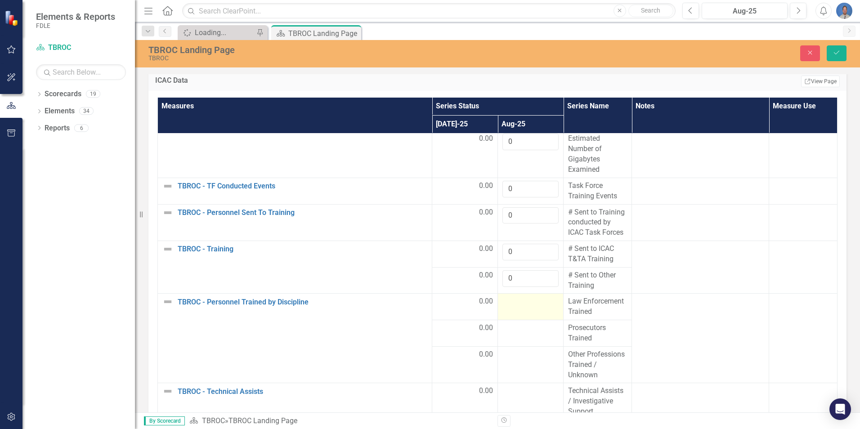
click at [510, 299] on div at bounding box center [531, 302] width 56 height 11
click at [541, 301] on input "1" at bounding box center [531, 305] width 56 height 17
type input "0"
click at [539, 307] on input "0" at bounding box center [531, 305] width 56 height 17
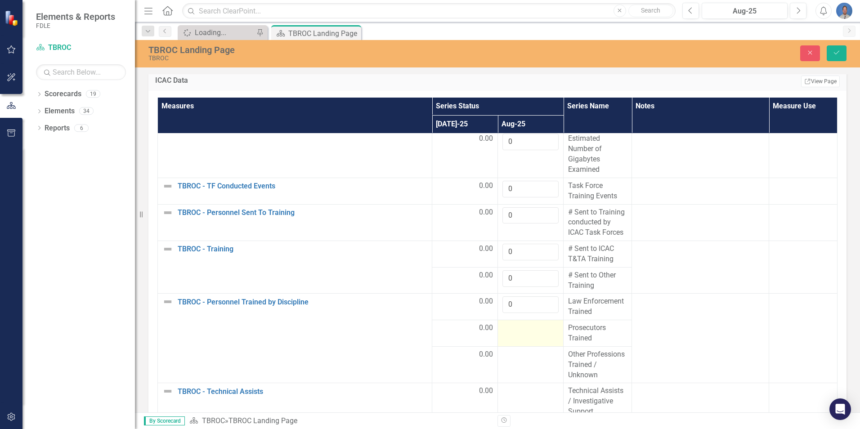
click at [514, 331] on div at bounding box center [531, 328] width 56 height 11
click at [543, 329] on input "1" at bounding box center [531, 331] width 56 height 17
type input "0"
click at [542, 335] on input "0" at bounding box center [531, 331] width 56 height 17
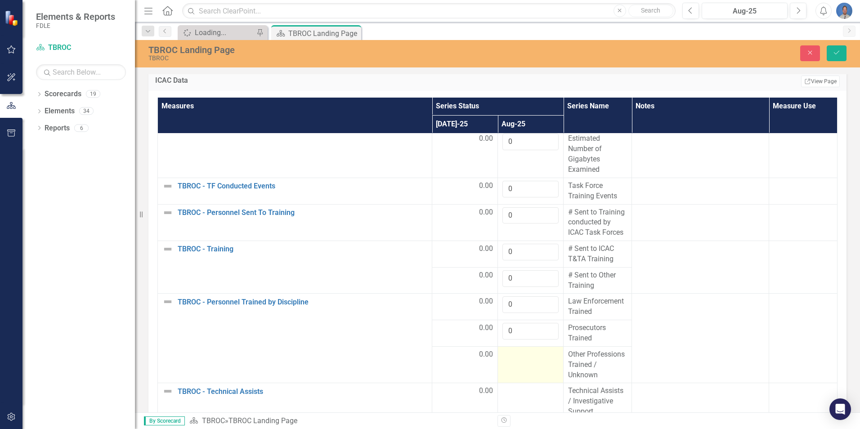
click at [504, 359] on div at bounding box center [531, 355] width 56 height 11
click at [540, 355] on input "1" at bounding box center [531, 358] width 56 height 17
type input "0"
click at [540, 360] on input "0" at bounding box center [531, 358] width 56 height 17
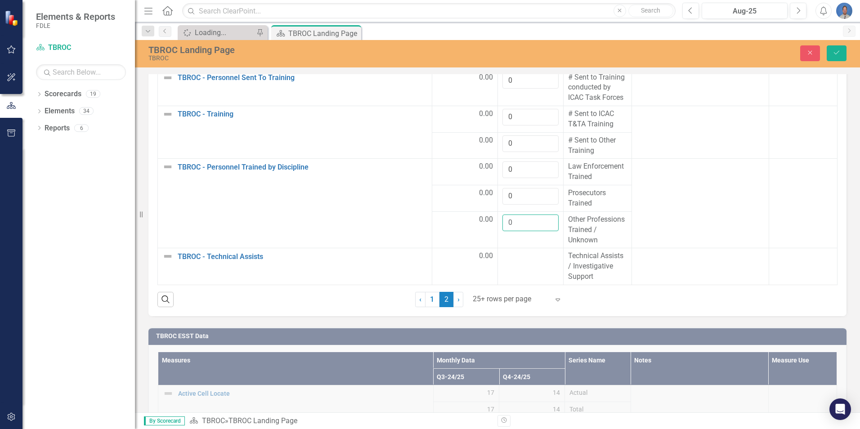
scroll to position [1258, 0]
click at [503, 260] on div at bounding box center [531, 256] width 56 height 11
click at [503, 260] on input "number" at bounding box center [531, 259] width 56 height 17
click at [541, 256] on input "1" at bounding box center [531, 259] width 56 height 17
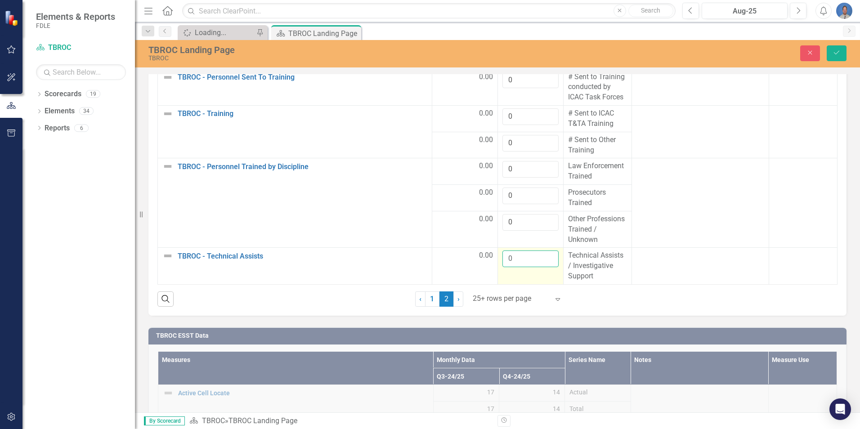
type input "0"
click at [541, 260] on input "0" at bounding box center [531, 259] width 56 height 17
click at [828, 52] on button "Save" at bounding box center [837, 53] width 20 height 16
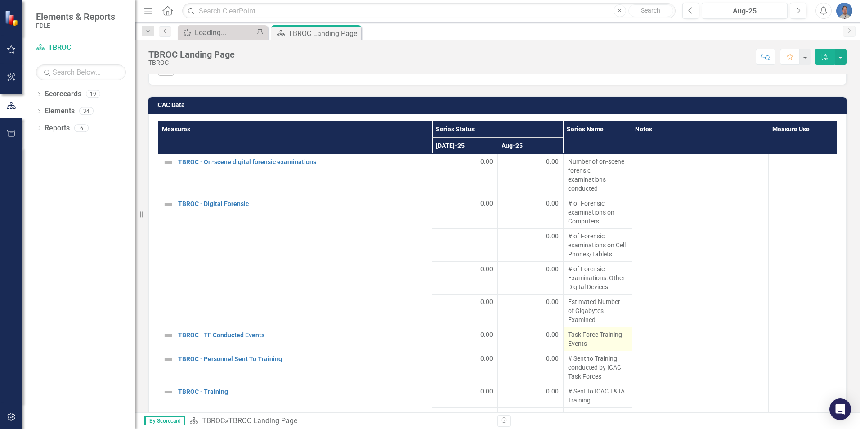
scroll to position [1215, 0]
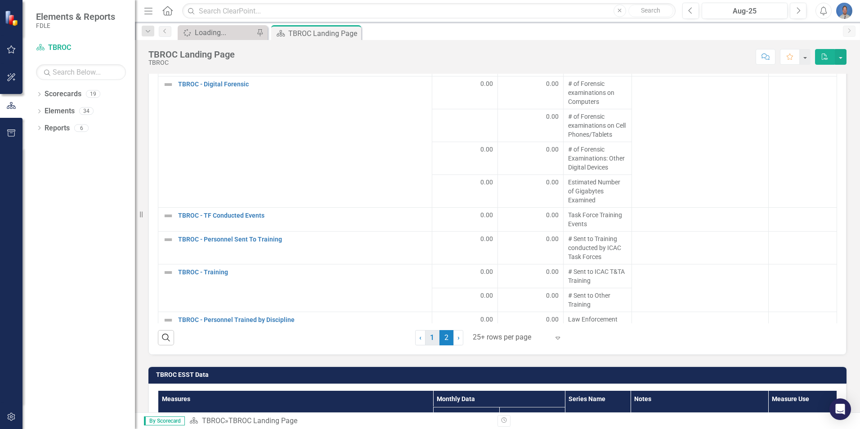
click at [430, 338] on link "1" at bounding box center [432, 337] width 14 height 15
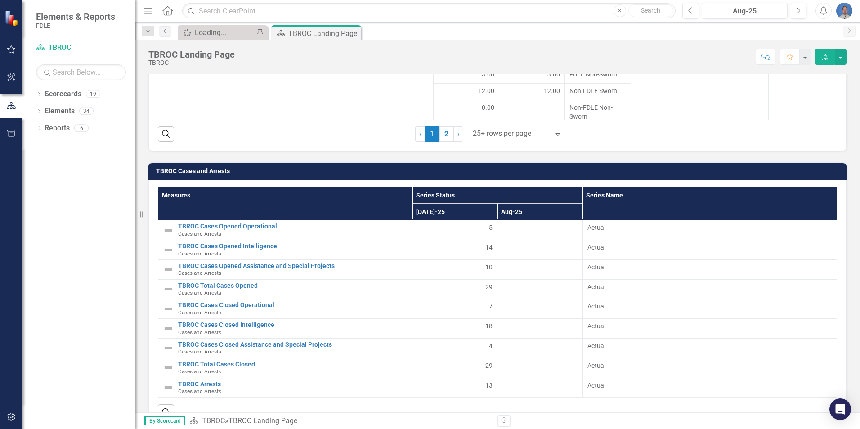
scroll to position [1834, 0]
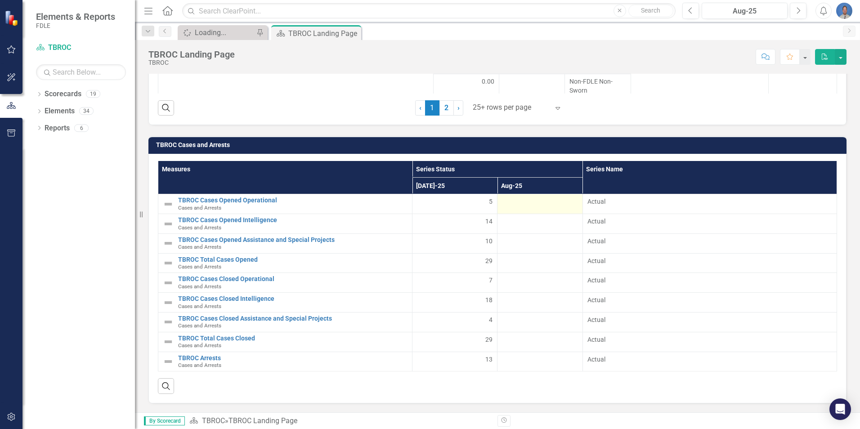
click at [549, 203] on div at bounding box center [540, 202] width 76 height 11
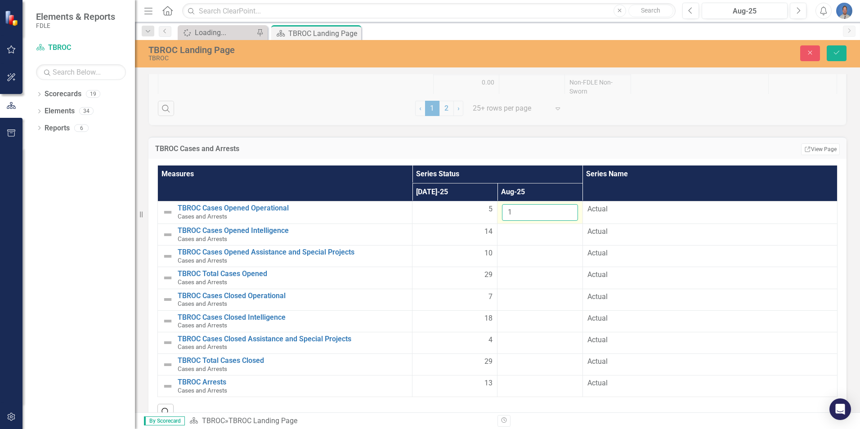
click at [566, 210] on input "1" at bounding box center [540, 212] width 76 height 17
click at [566, 210] on input "2" at bounding box center [540, 212] width 76 height 17
type input "3"
click at [566, 210] on input "3" at bounding box center [540, 212] width 76 height 17
click at [529, 232] on div at bounding box center [540, 232] width 76 height 11
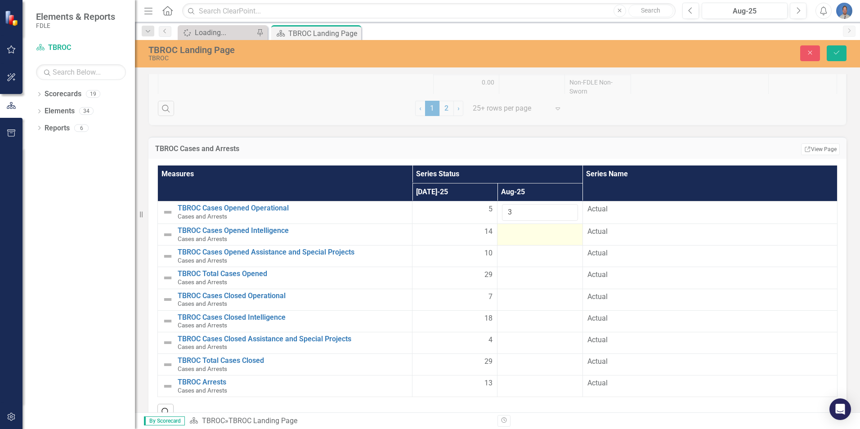
click at [543, 231] on div at bounding box center [540, 232] width 76 height 11
click at [563, 232] on input "1" at bounding box center [540, 235] width 76 height 17
click at [563, 232] on input "2" at bounding box center [540, 235] width 76 height 17
click at [563, 232] on input "3" at bounding box center [540, 235] width 76 height 17
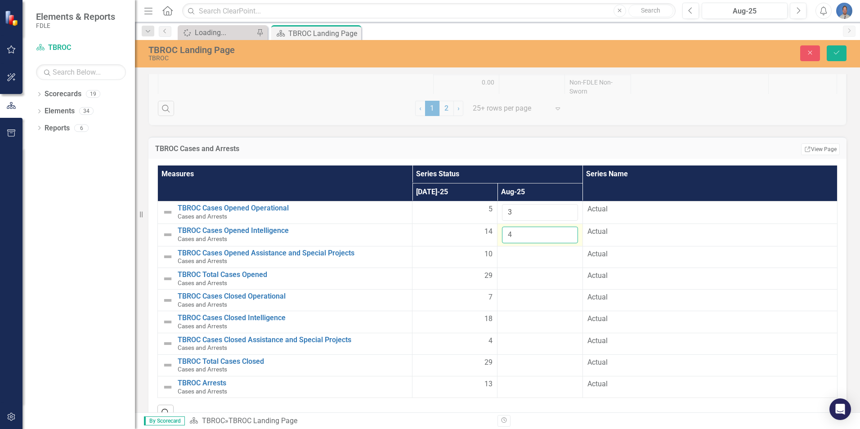
click at [563, 232] on input "4" at bounding box center [540, 235] width 76 height 17
click at [563, 232] on input "5" at bounding box center [540, 235] width 76 height 17
click at [563, 232] on input "6" at bounding box center [540, 235] width 76 height 17
click at [564, 232] on input "7" at bounding box center [540, 235] width 76 height 17
click at [564, 232] on input "8" at bounding box center [540, 235] width 76 height 17
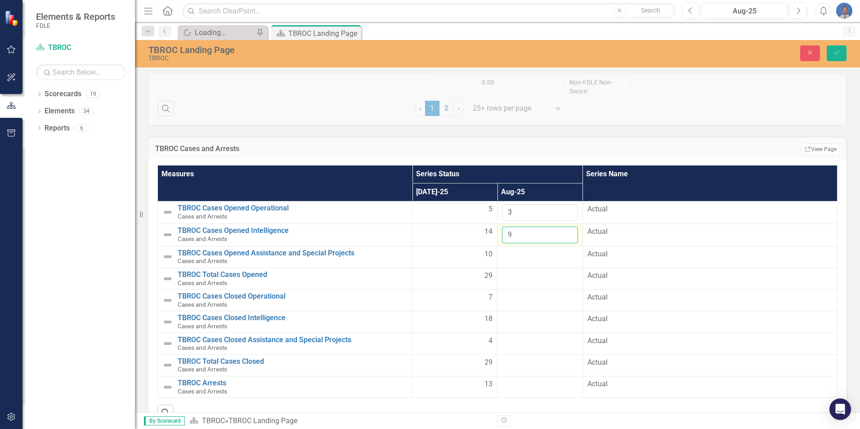
click at [564, 232] on input "9" at bounding box center [540, 235] width 76 height 17
type input "10"
click at [564, 232] on input "10" at bounding box center [540, 235] width 76 height 17
click at [562, 251] on div at bounding box center [540, 254] width 76 height 11
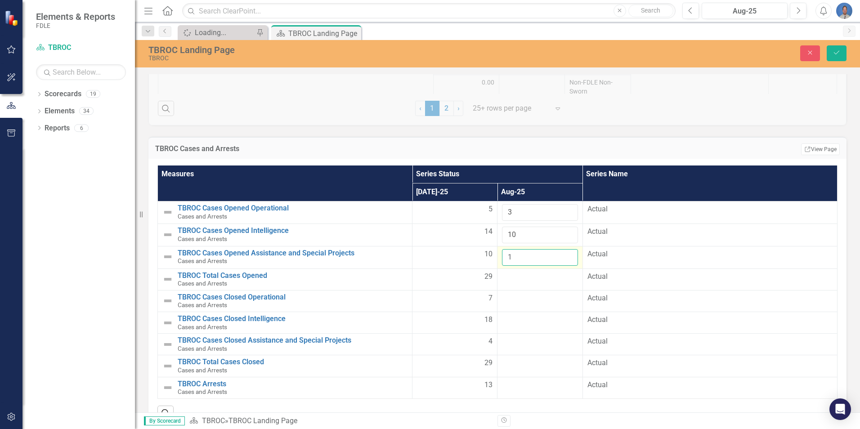
click at [566, 256] on input "1" at bounding box center [540, 257] width 76 height 17
type input "2"
click at [566, 256] on input "2" at bounding box center [540, 257] width 76 height 17
click at [570, 278] on div at bounding box center [540, 277] width 76 height 11
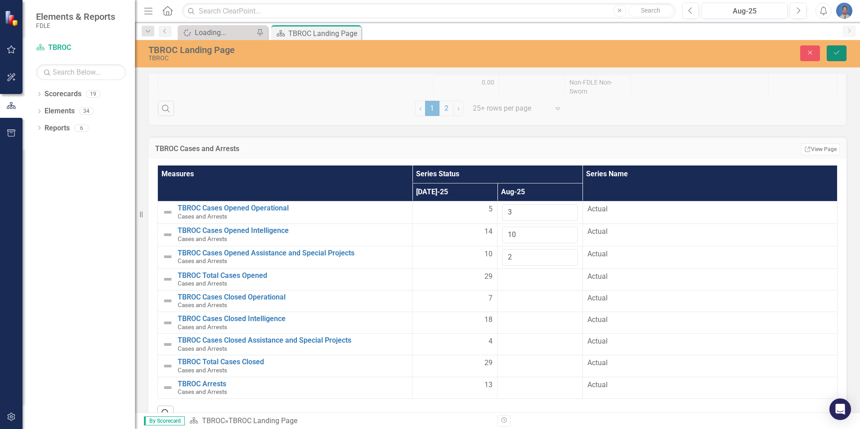
click at [836, 50] on icon "Save" at bounding box center [837, 52] width 8 height 6
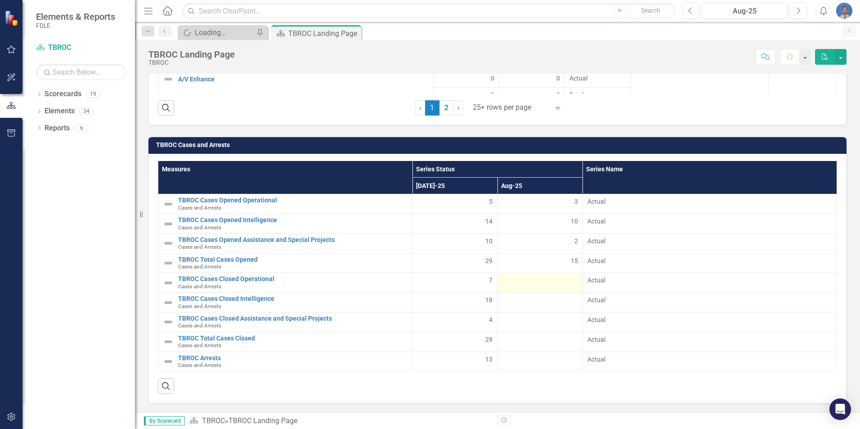
click at [558, 283] on div at bounding box center [540, 281] width 76 height 11
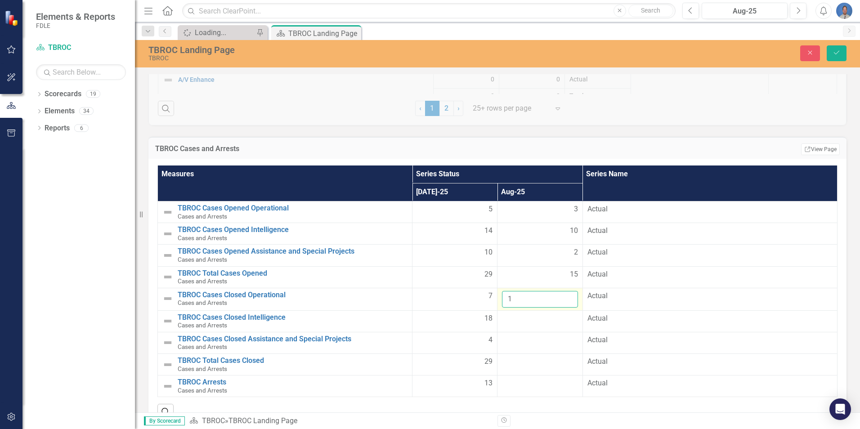
click at [566, 297] on input "1" at bounding box center [540, 299] width 76 height 17
click at [566, 297] on input "2" at bounding box center [540, 299] width 76 height 17
click at [566, 297] on input "3" at bounding box center [540, 299] width 76 height 17
click at [566, 297] on input "4" at bounding box center [540, 299] width 76 height 17
click at [566, 297] on input "5" at bounding box center [540, 299] width 76 height 17
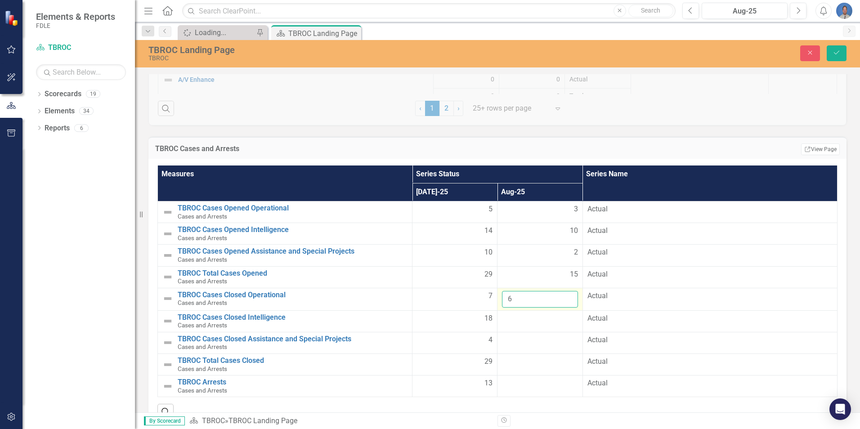
click at [566, 297] on input "6" at bounding box center [540, 299] width 76 height 17
click at [566, 297] on input "7" at bounding box center [540, 299] width 76 height 17
click at [566, 297] on input "8" at bounding box center [540, 299] width 76 height 17
type input "9"
click at [566, 297] on input "9" at bounding box center [540, 299] width 76 height 17
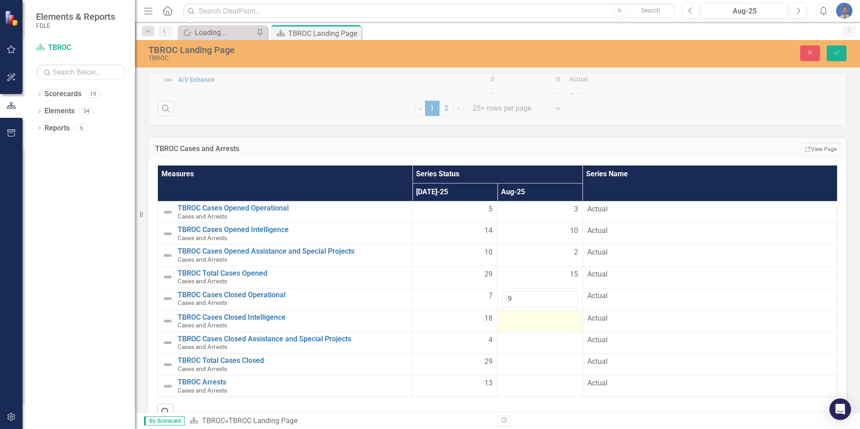
click at [538, 320] on div at bounding box center [540, 319] width 76 height 11
click at [540, 318] on div at bounding box center [540, 319] width 76 height 11
click at [566, 319] on input "1" at bounding box center [540, 322] width 76 height 17
type input "2"
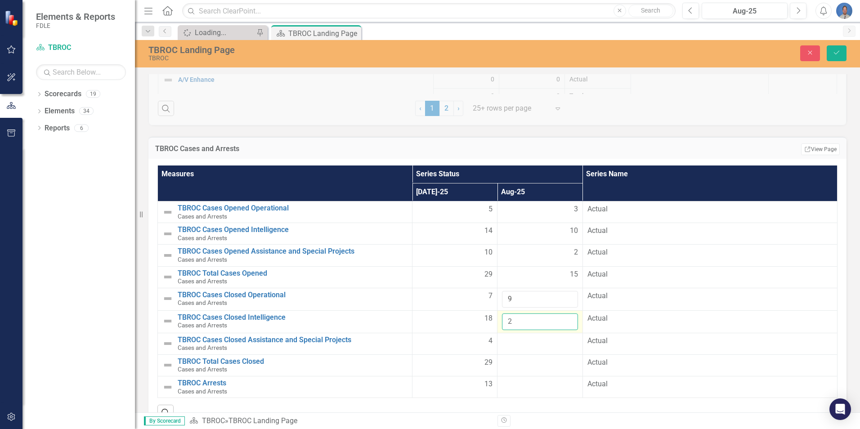
click at [566, 319] on input "2" at bounding box center [540, 322] width 76 height 17
click at [557, 344] on div at bounding box center [540, 341] width 76 height 11
click at [567, 340] on div at bounding box center [540, 341] width 76 height 11
click at [521, 342] on input "number" at bounding box center [540, 344] width 76 height 17
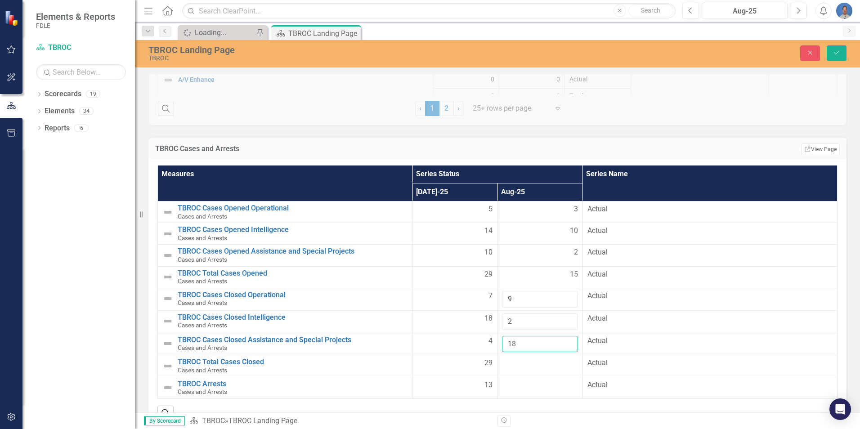
type input "18"
click at [526, 368] on div at bounding box center [540, 363] width 76 height 11
click at [519, 364] on div at bounding box center [540, 363] width 76 height 11
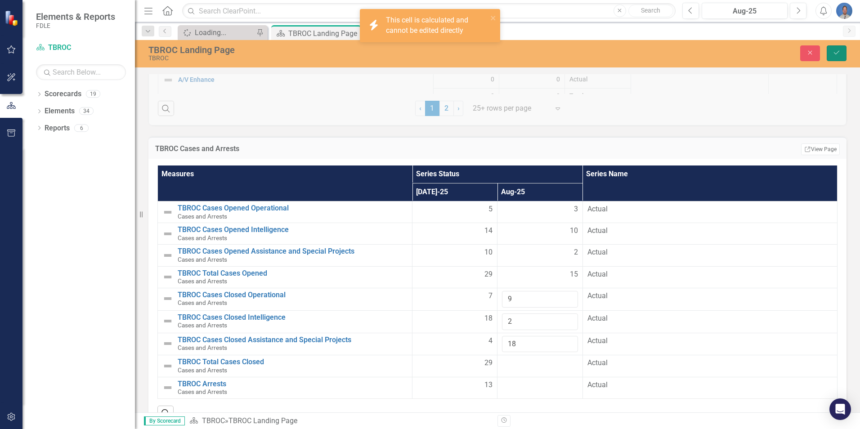
click at [833, 53] on icon "Save" at bounding box center [837, 52] width 8 height 6
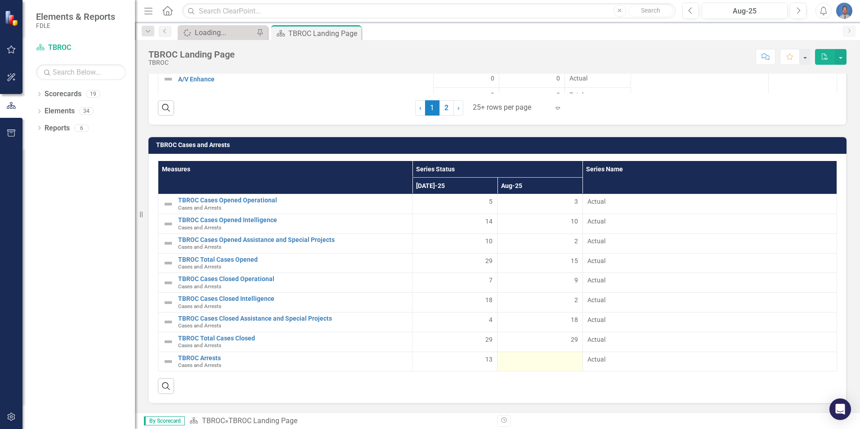
click at [543, 360] on div at bounding box center [540, 360] width 76 height 11
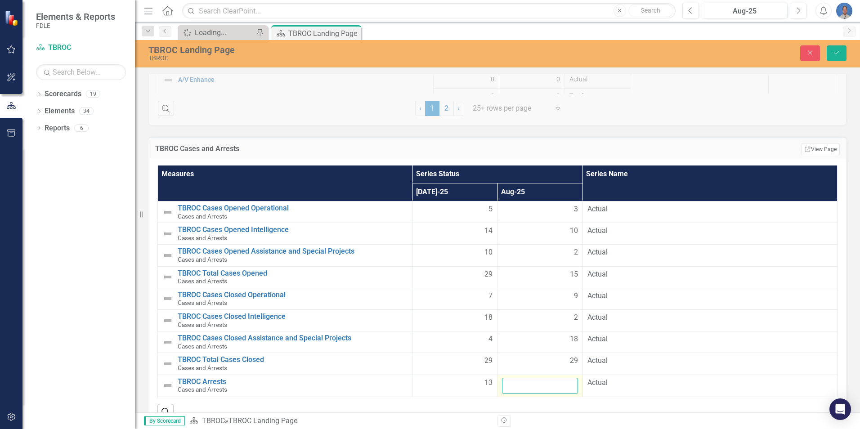
click at [531, 385] on input "number" at bounding box center [540, 386] width 76 height 17
type input "12"
click at [837, 56] on icon "Save" at bounding box center [837, 52] width 8 height 6
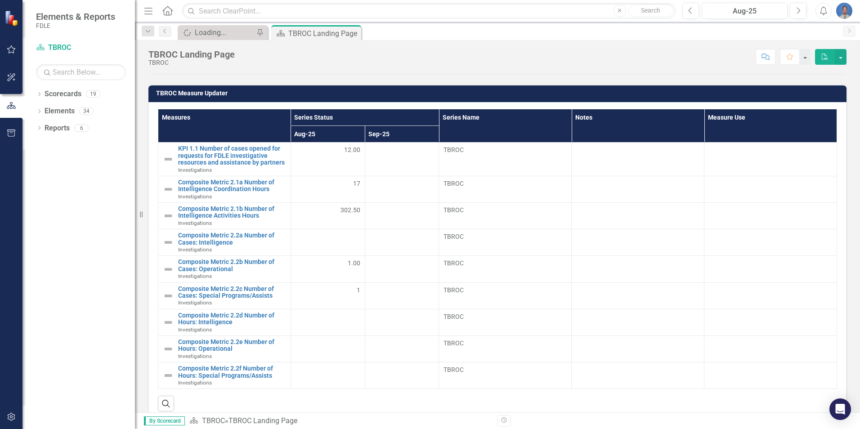
scroll to position [381, 0]
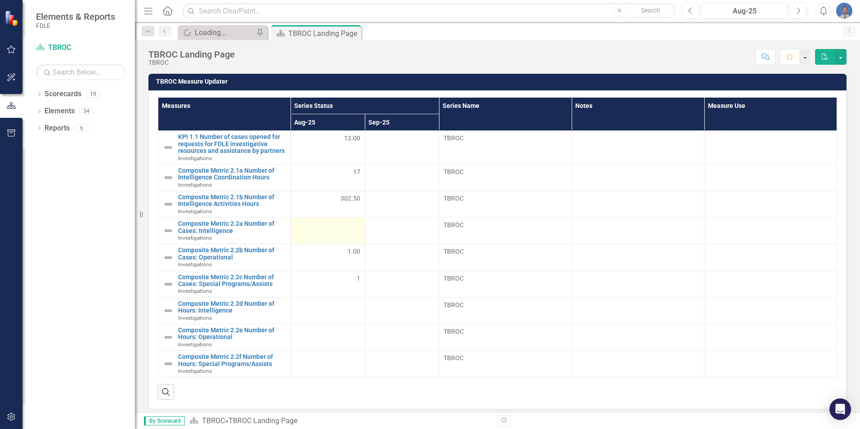
click at [351, 230] on div at bounding box center [328, 225] width 65 height 11
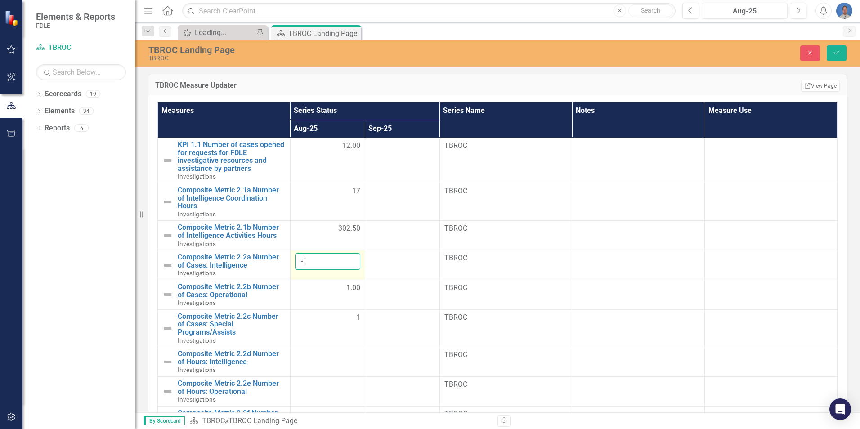
click at [348, 265] on input "-1" at bounding box center [327, 261] width 65 height 17
click at [348, 265] on input "-2" at bounding box center [327, 261] width 65 height 17
click at [347, 260] on input "-1" at bounding box center [327, 261] width 65 height 17
type input "0"
click at [347, 260] on input "0" at bounding box center [327, 261] width 65 height 17
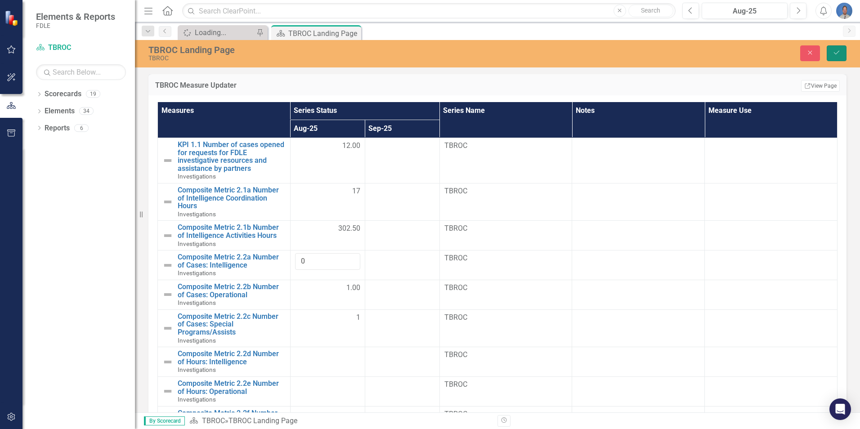
click at [832, 50] on button "Save" at bounding box center [837, 53] width 20 height 16
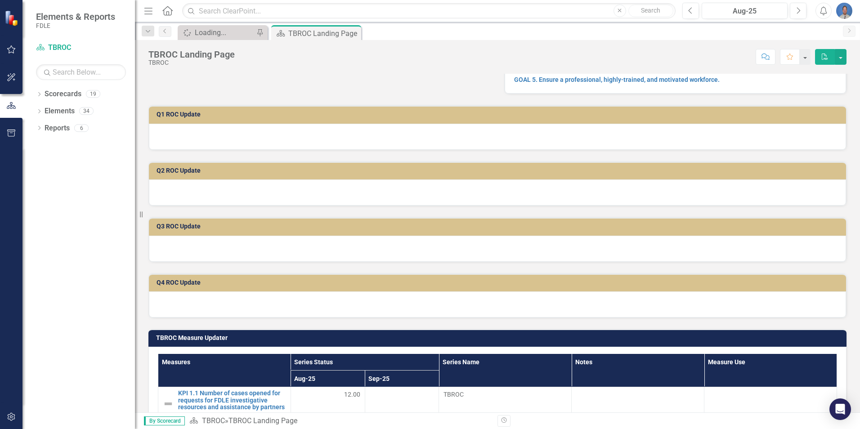
scroll to position [0, 0]
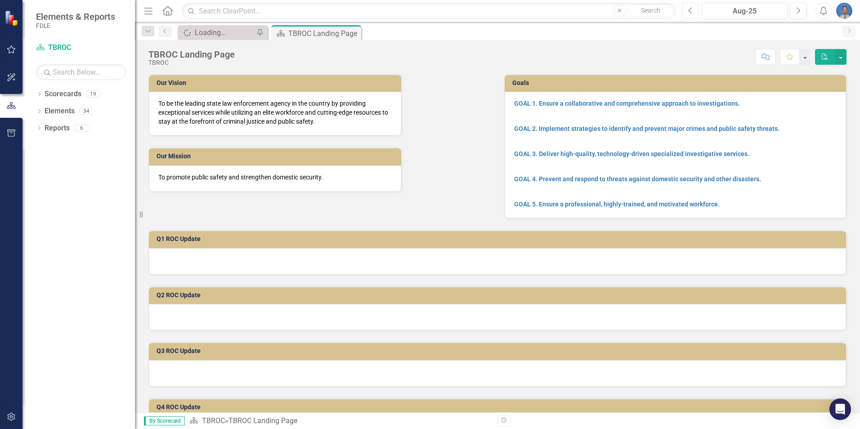
click at [691, 11] on icon "Previous" at bounding box center [690, 11] width 5 height 8
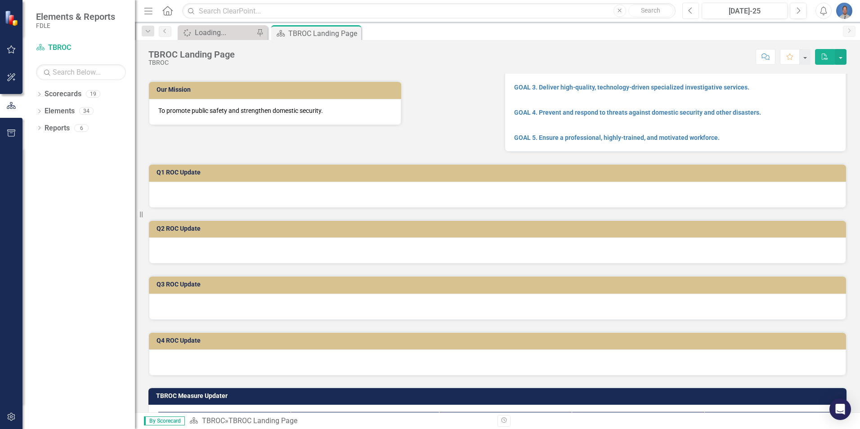
scroll to position [52, 0]
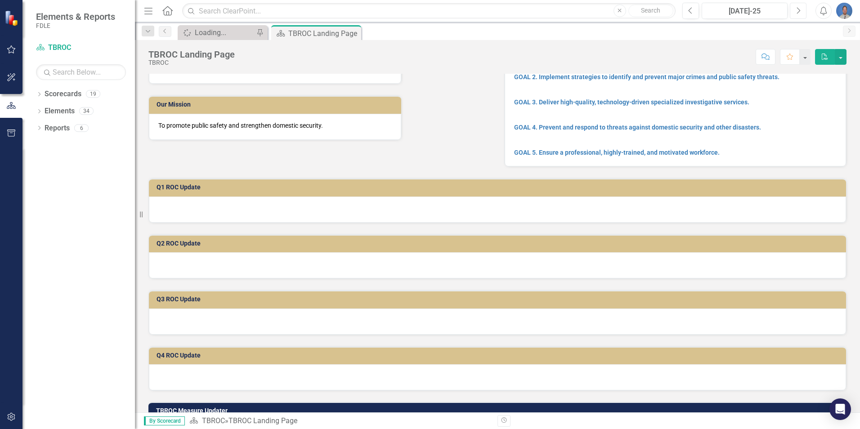
click at [796, 13] on icon "Next" at bounding box center [798, 11] width 5 height 8
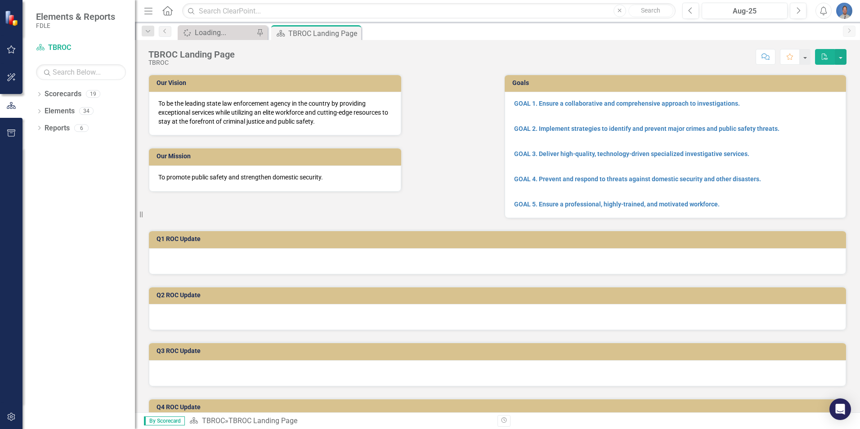
click at [845, 12] on img "button" at bounding box center [844, 11] width 16 height 16
click at [817, 112] on link "Logout Log Out" at bounding box center [816, 113] width 71 height 17
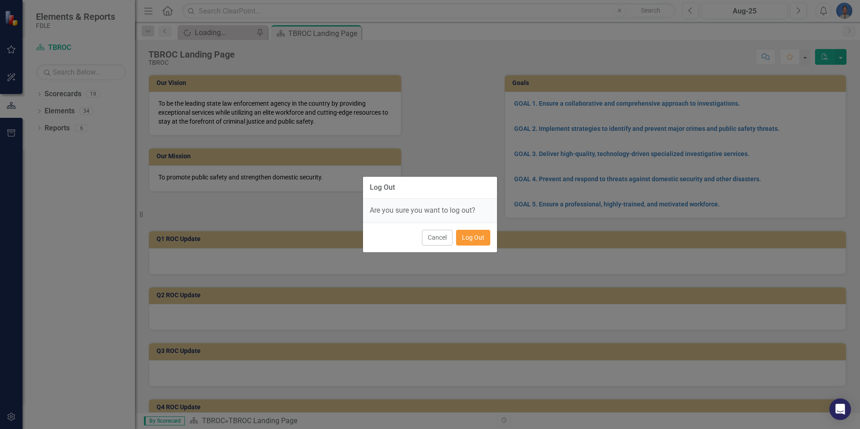
click at [468, 240] on button "Log Out" at bounding box center [473, 238] width 34 height 16
